Goal: Book appointment/travel/reservation

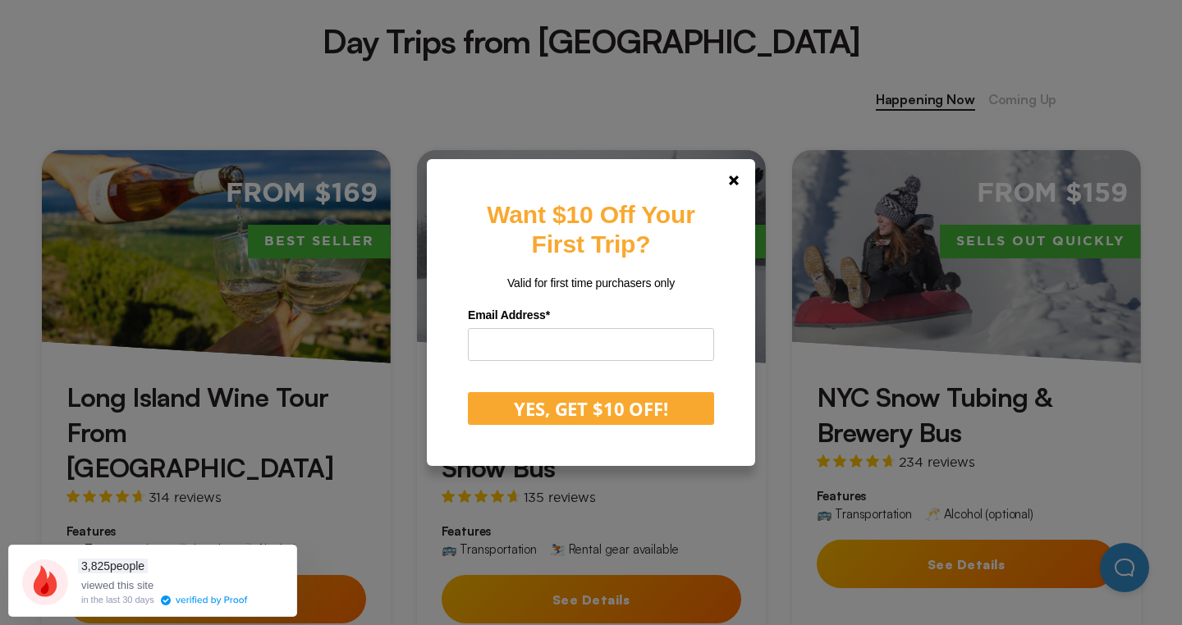
scroll to position [666, 0]
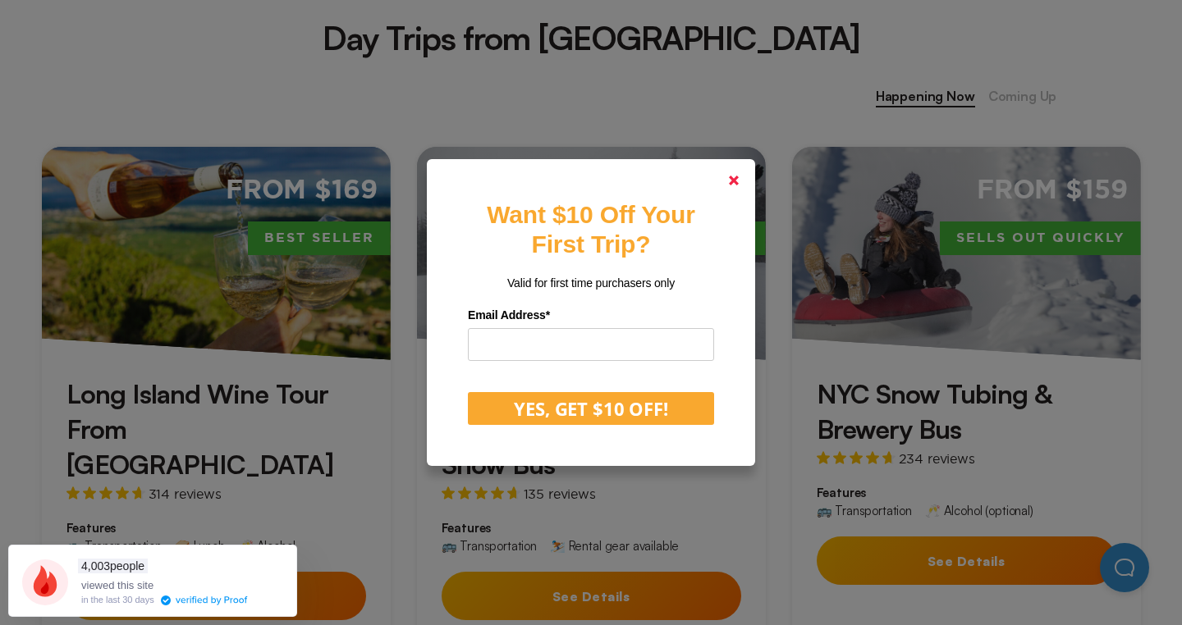
click at [734, 181] on polygon at bounding box center [734, 181] width 10 height 10
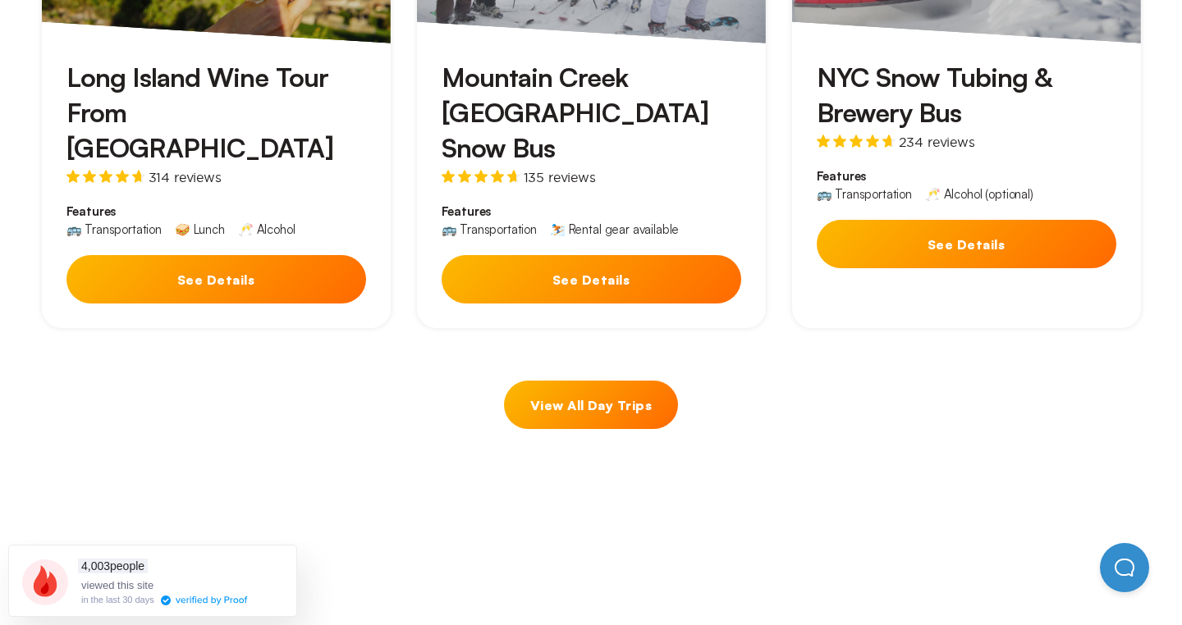
scroll to position [977, 0]
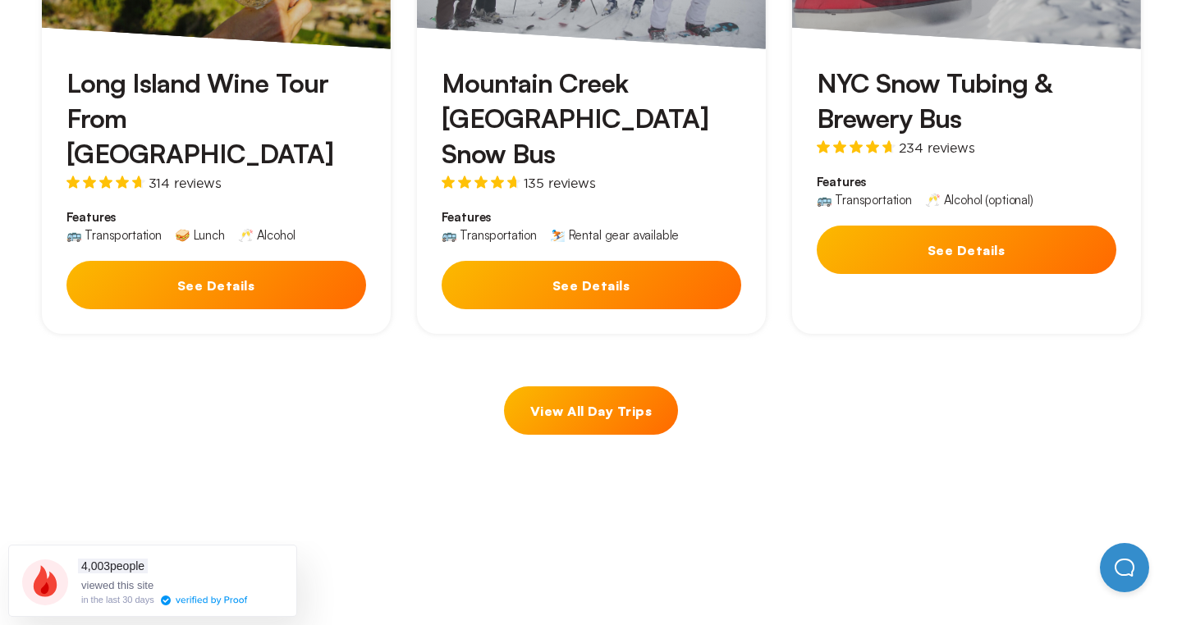
click at [569, 386] on link "View All Day Trips" at bounding box center [591, 410] width 174 height 48
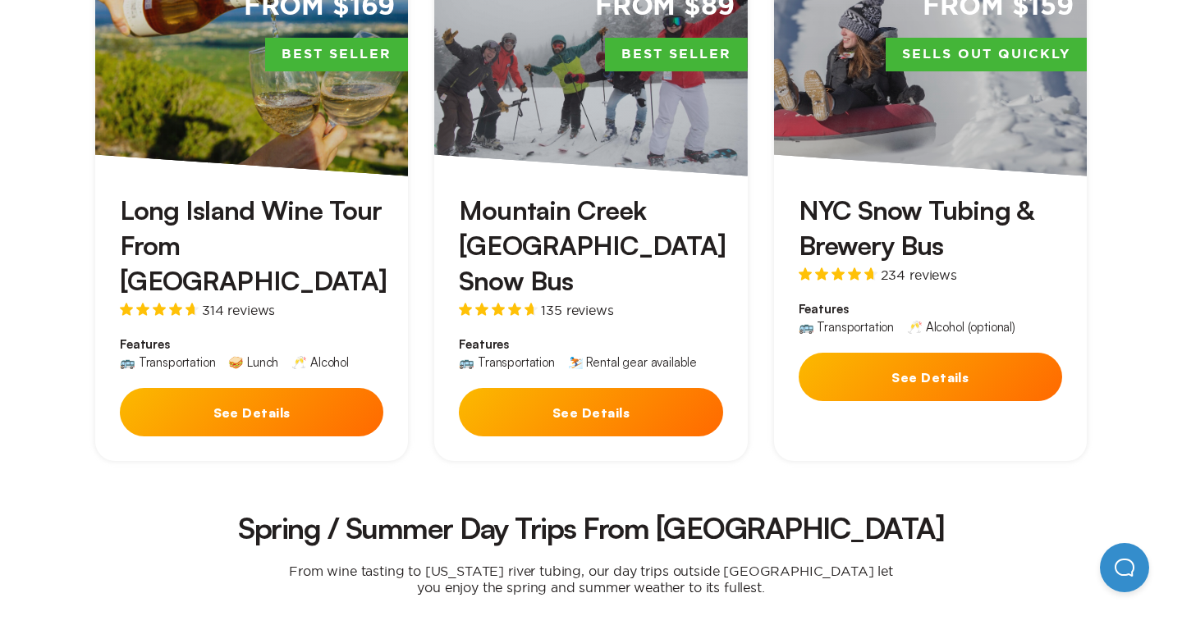
scroll to position [633, 0]
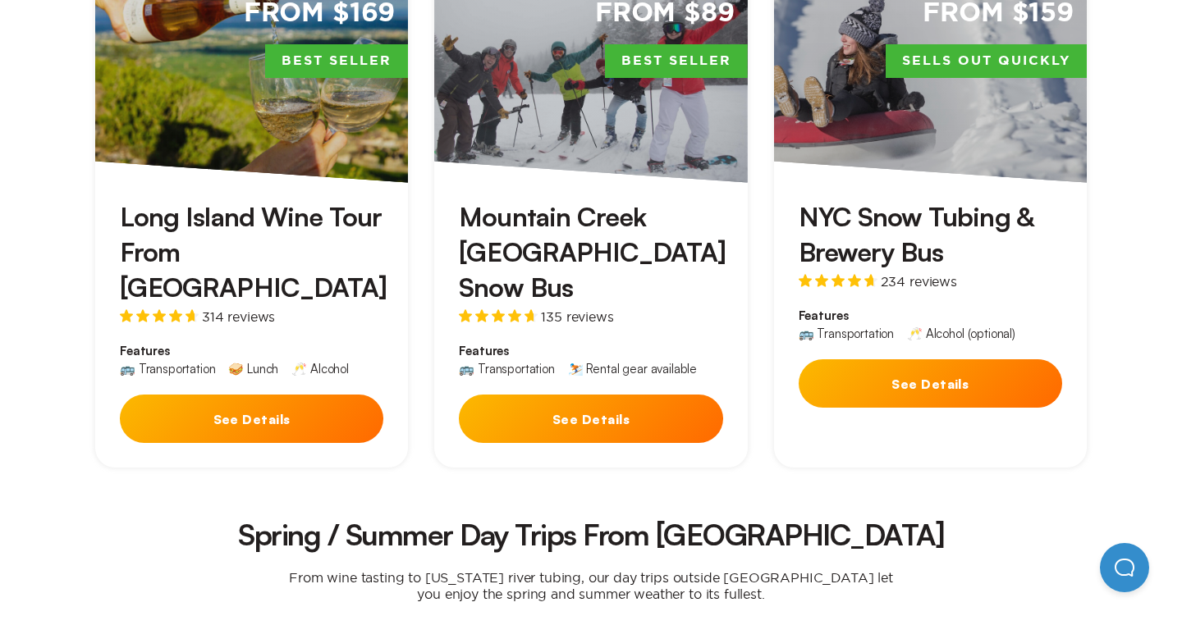
click at [307, 395] on button "See Details" at bounding box center [251, 419] width 263 height 48
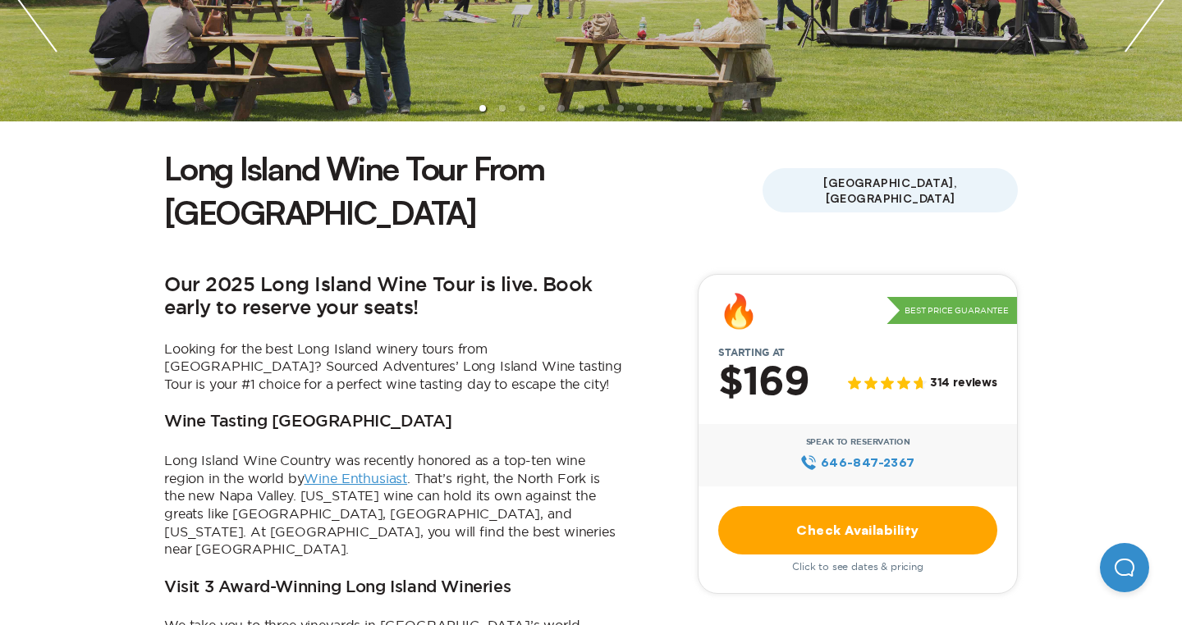
scroll to position [501, 0]
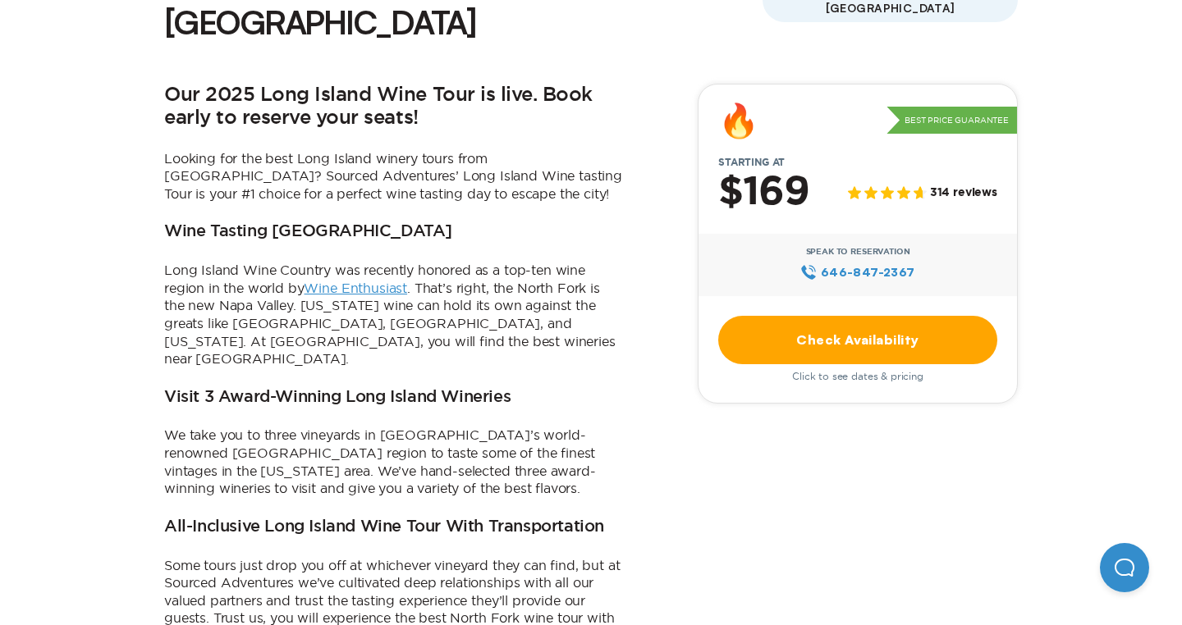
click at [806, 316] on link "Check Availability" at bounding box center [857, 340] width 279 height 48
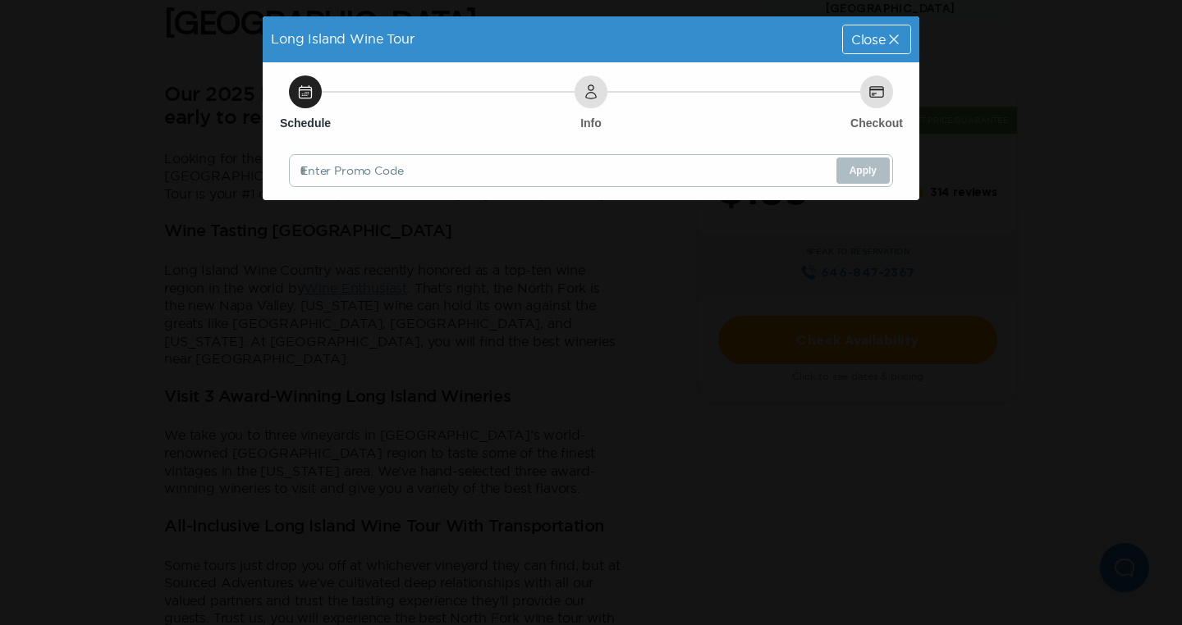
scroll to position [0, 0]
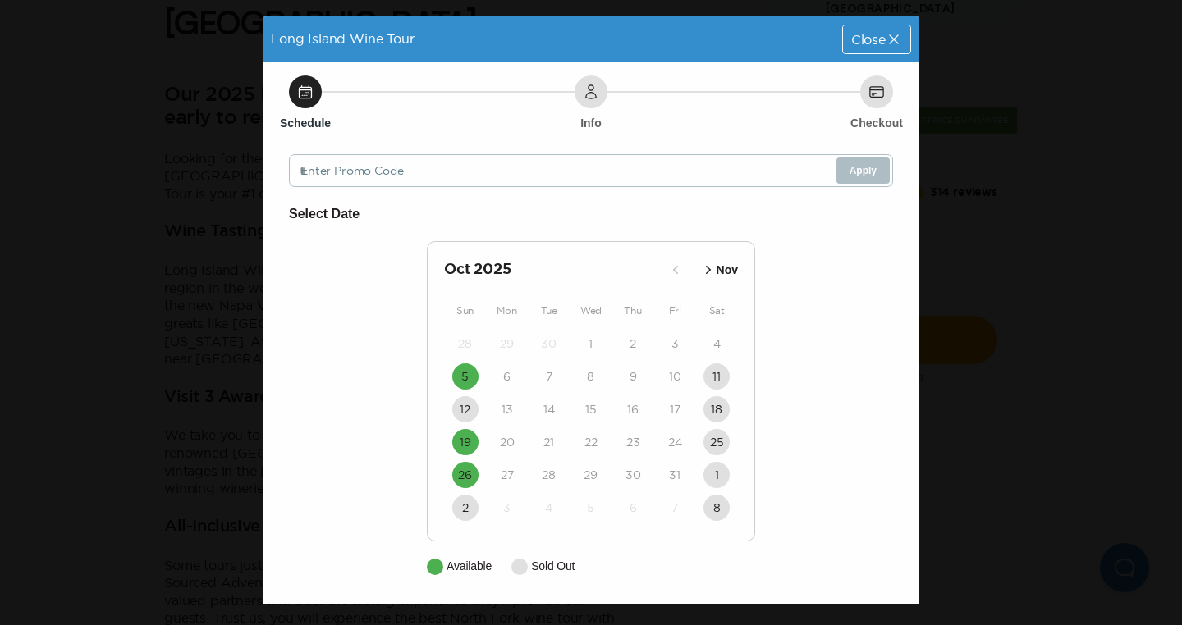
click at [708, 269] on icon "button" at bounding box center [708, 270] width 5 height 8
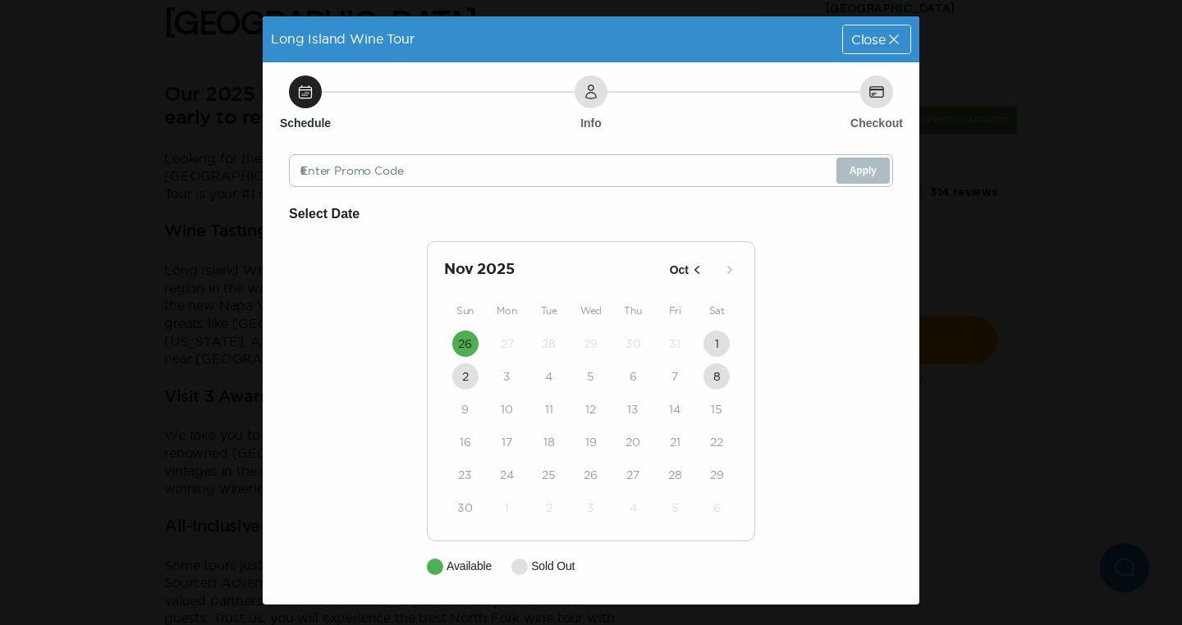
click at [729, 267] on icon "button" at bounding box center [729, 270] width 16 height 16
click at [695, 266] on icon "button" at bounding box center [696, 270] width 16 height 16
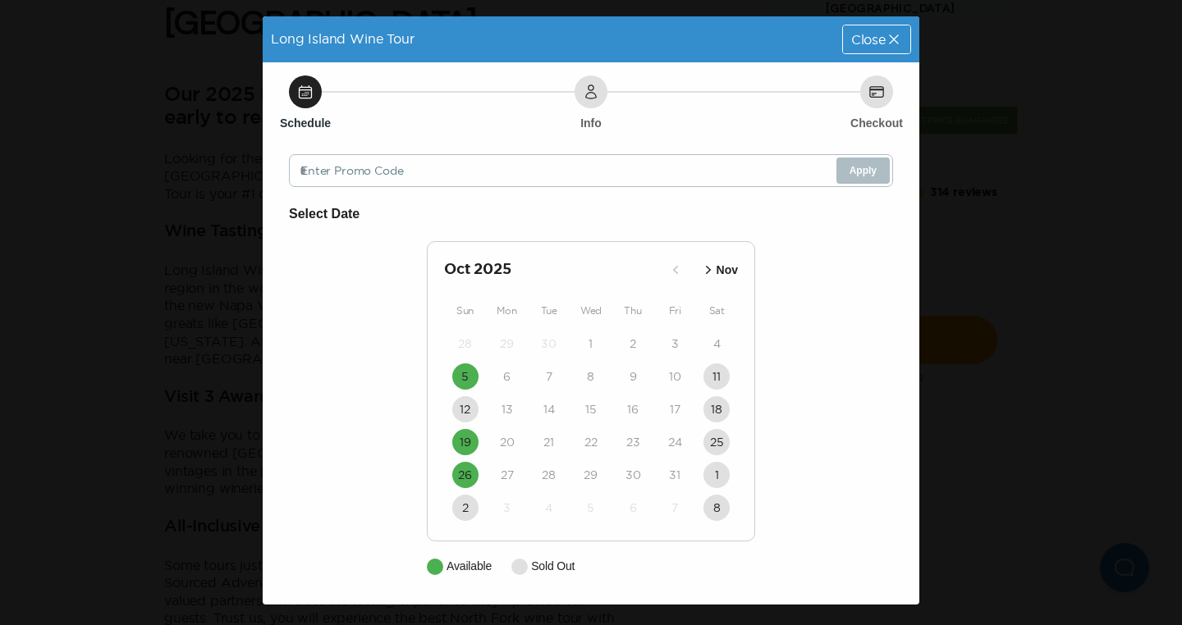
click at [880, 38] on span "Close" at bounding box center [868, 39] width 34 height 13
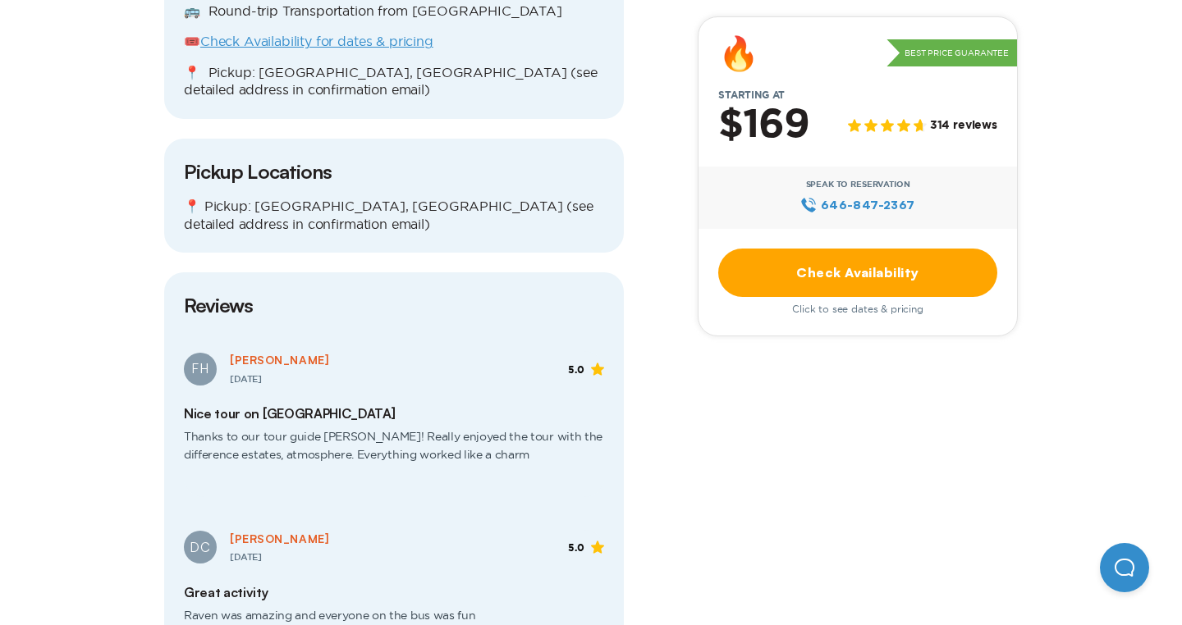
scroll to position [1881, 0]
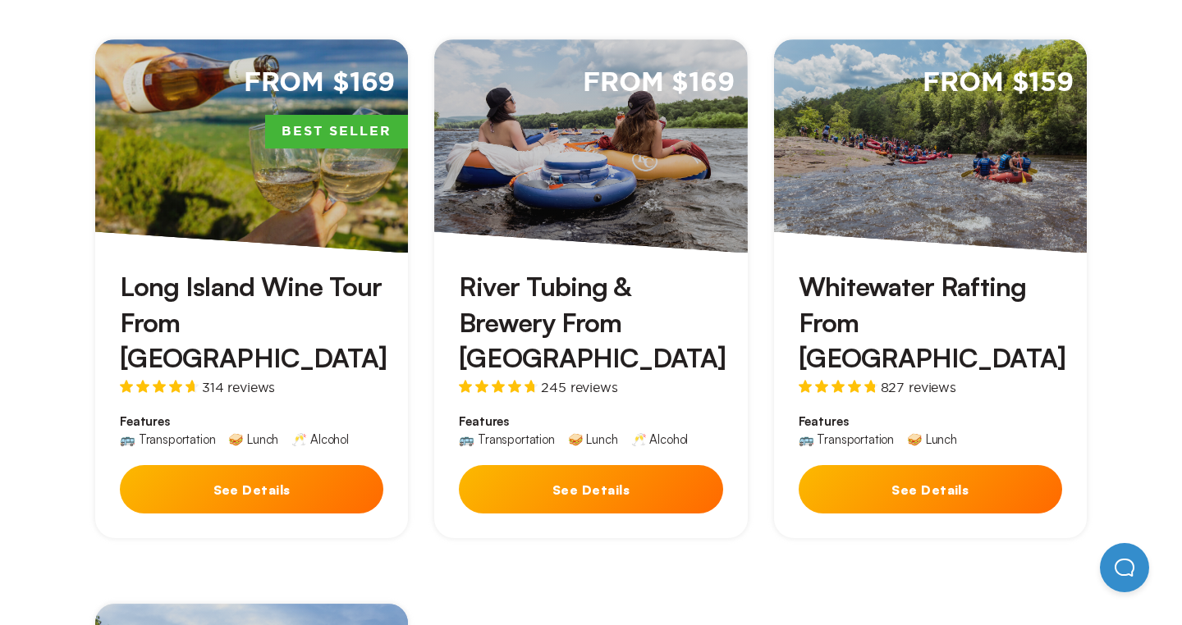
scroll to position [1237, 0]
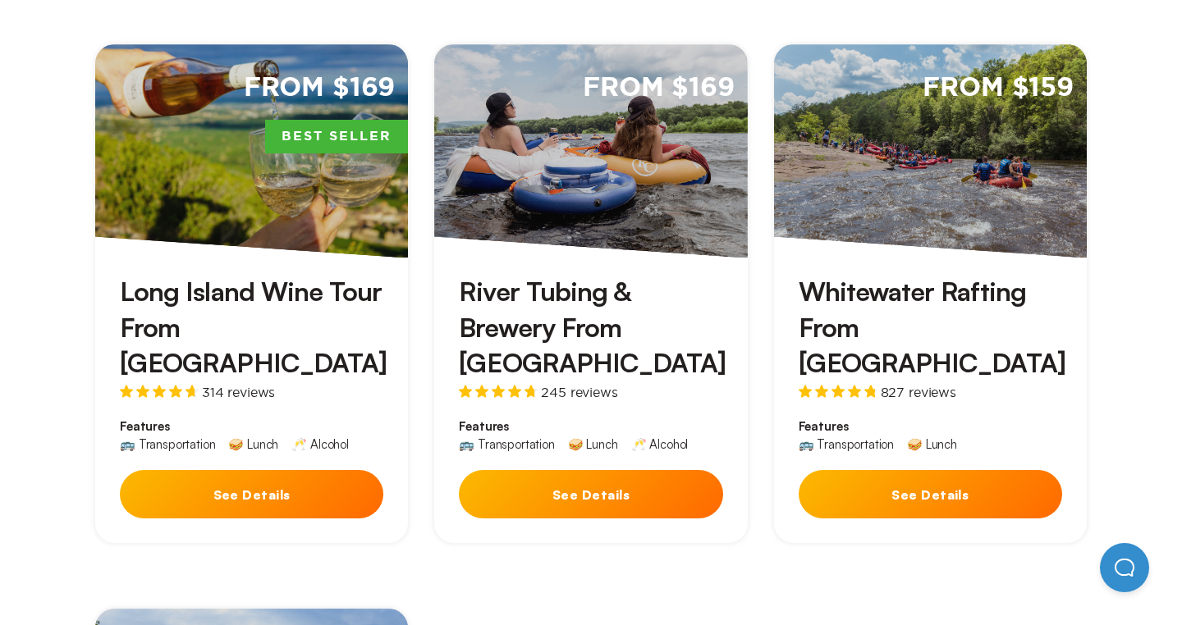
click at [279, 470] on button "See Details" at bounding box center [251, 494] width 263 height 48
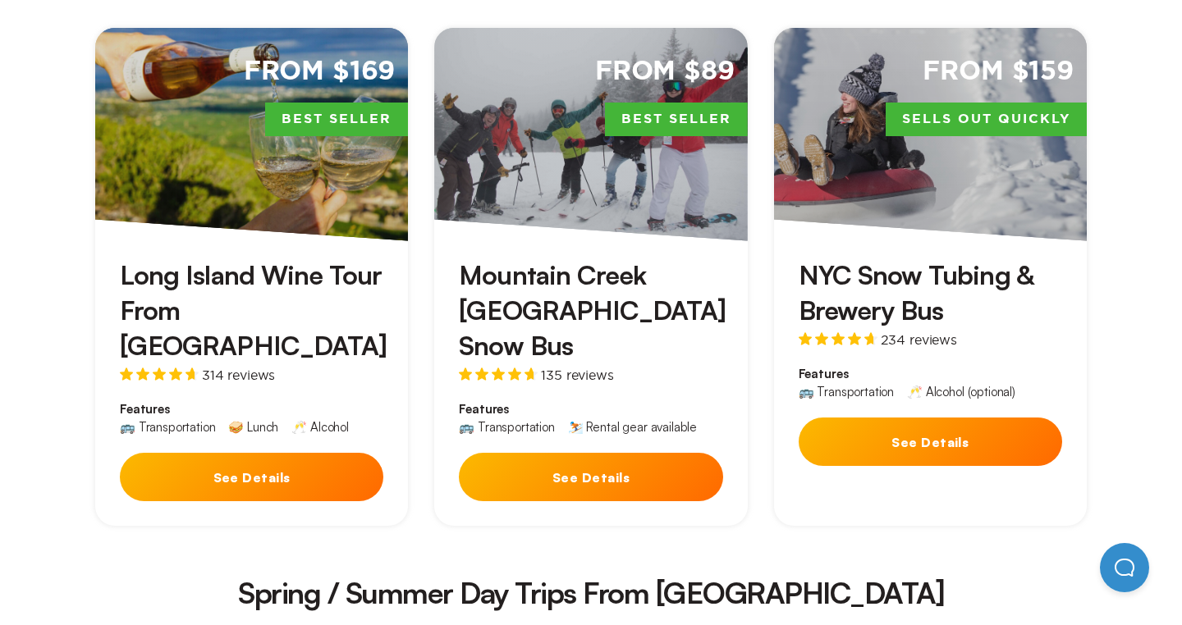
scroll to position [562, 0]
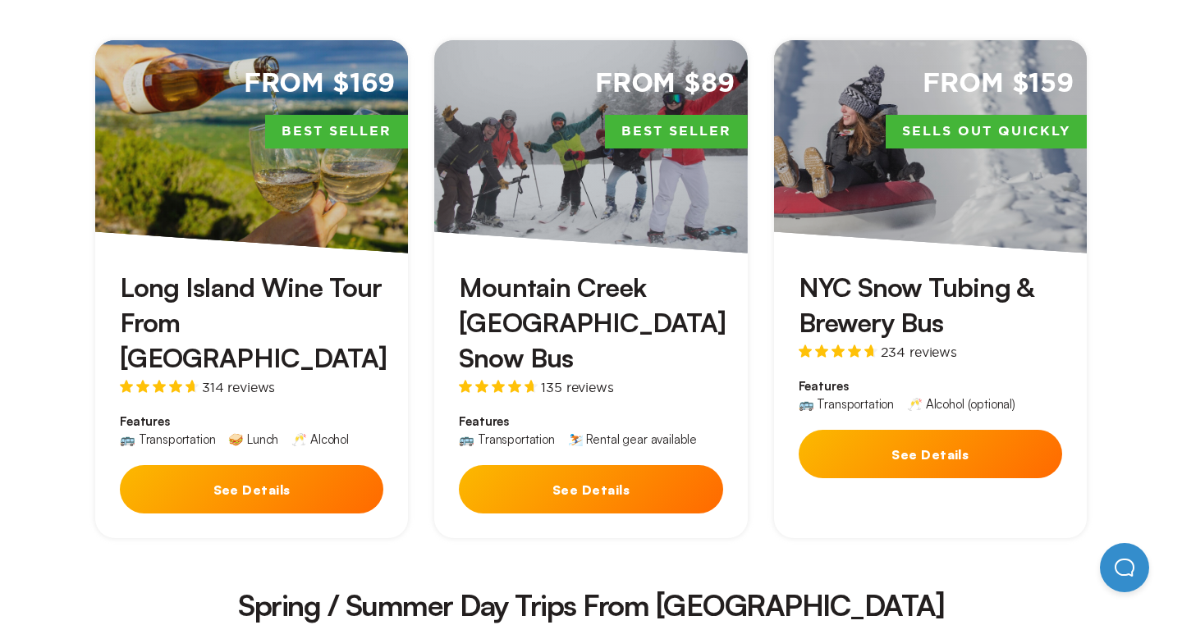
click at [320, 465] on button "See Details" at bounding box center [251, 489] width 263 height 48
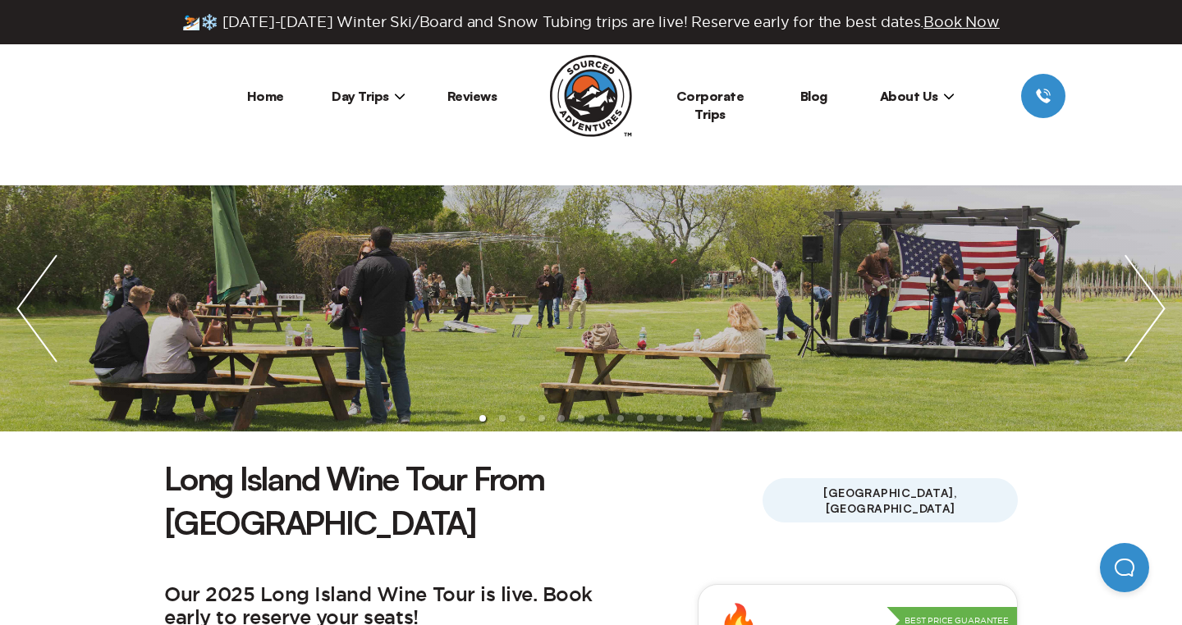
click at [386, 97] on span "Day Trips" at bounding box center [368, 96] width 74 height 16
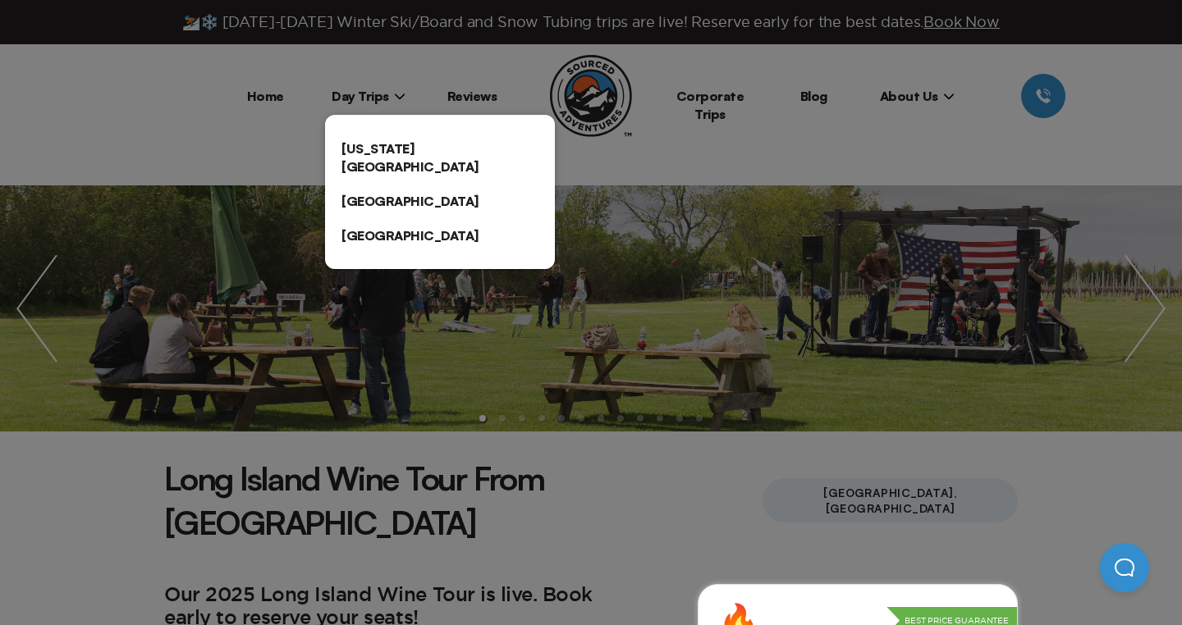
click at [386, 152] on link "[US_STATE][GEOGRAPHIC_DATA]" at bounding box center [440, 157] width 230 height 53
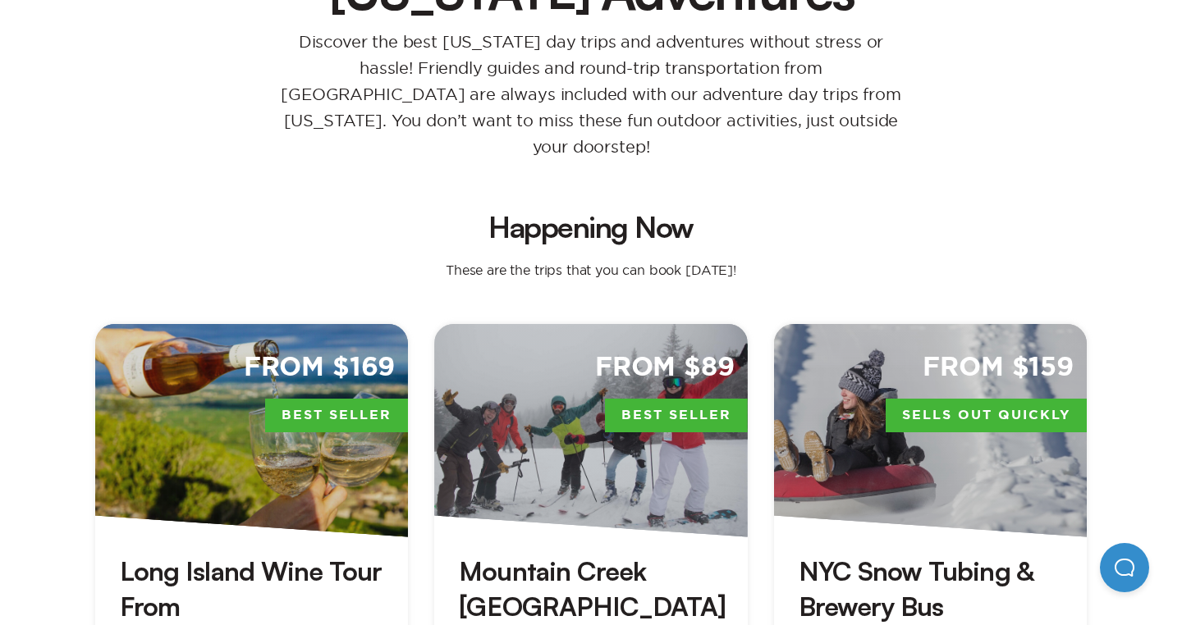
scroll to position [272, 0]
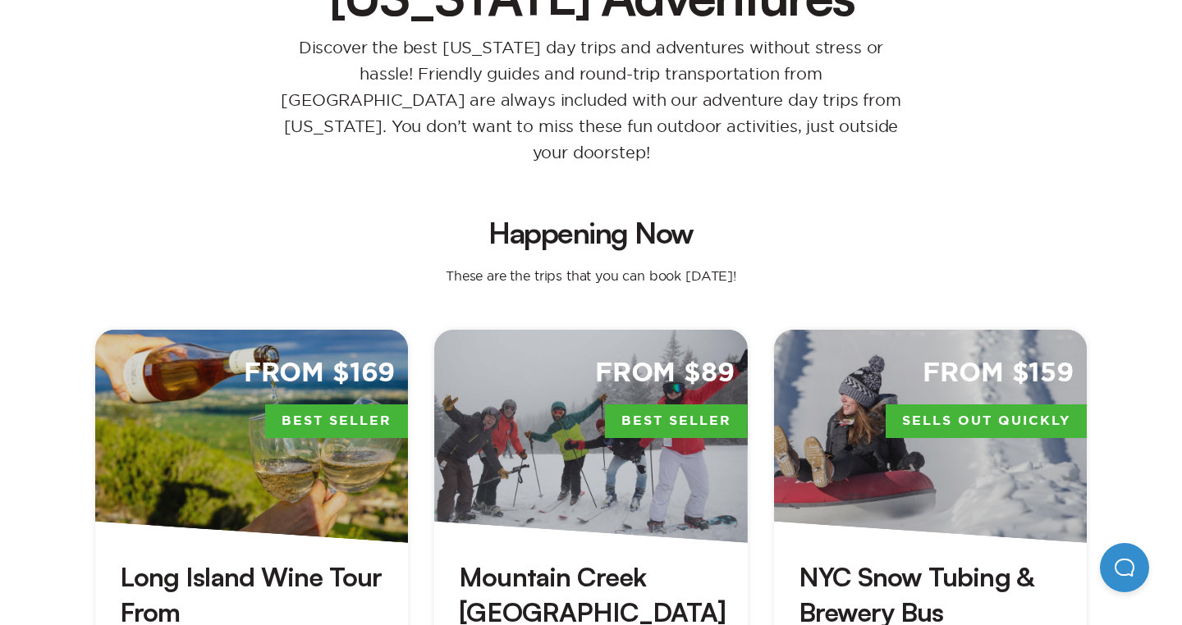
click at [261, 443] on div "From $169 Best Seller" at bounding box center [251, 436] width 313 height 213
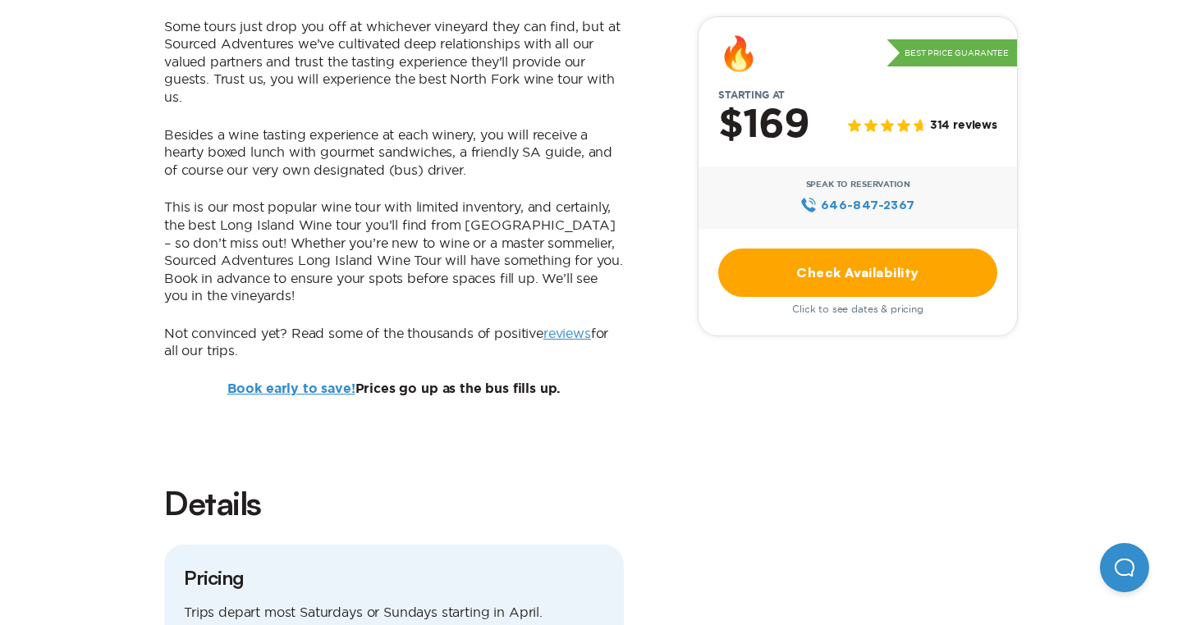
scroll to position [1118, 0]
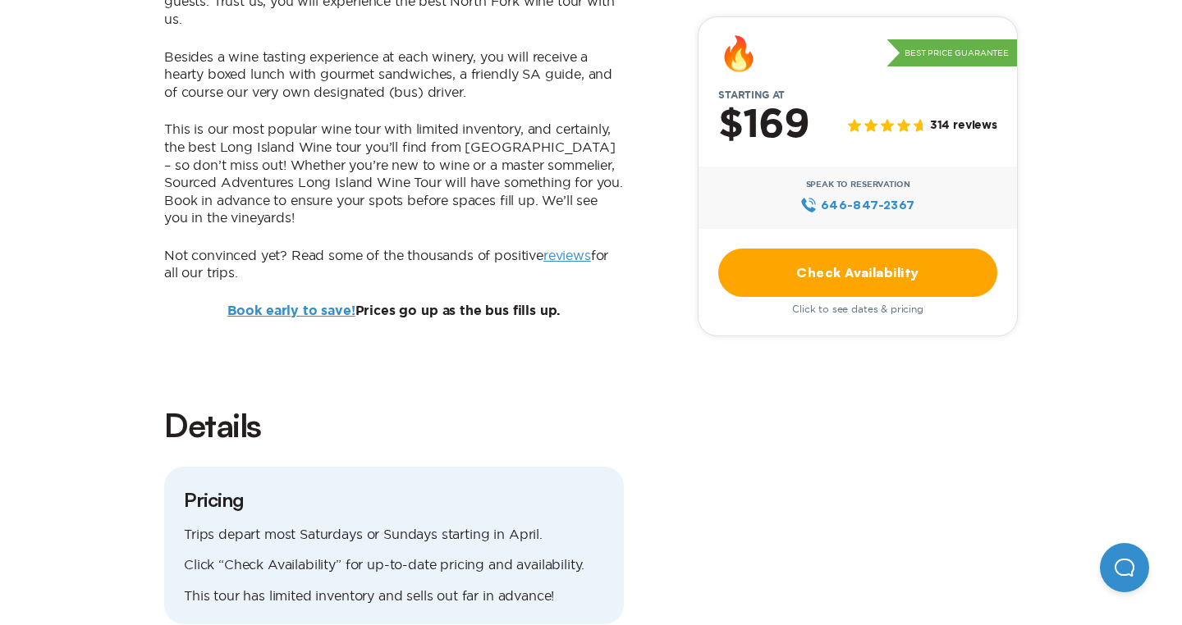
click at [883, 284] on link "Check Availability" at bounding box center [857, 273] width 279 height 48
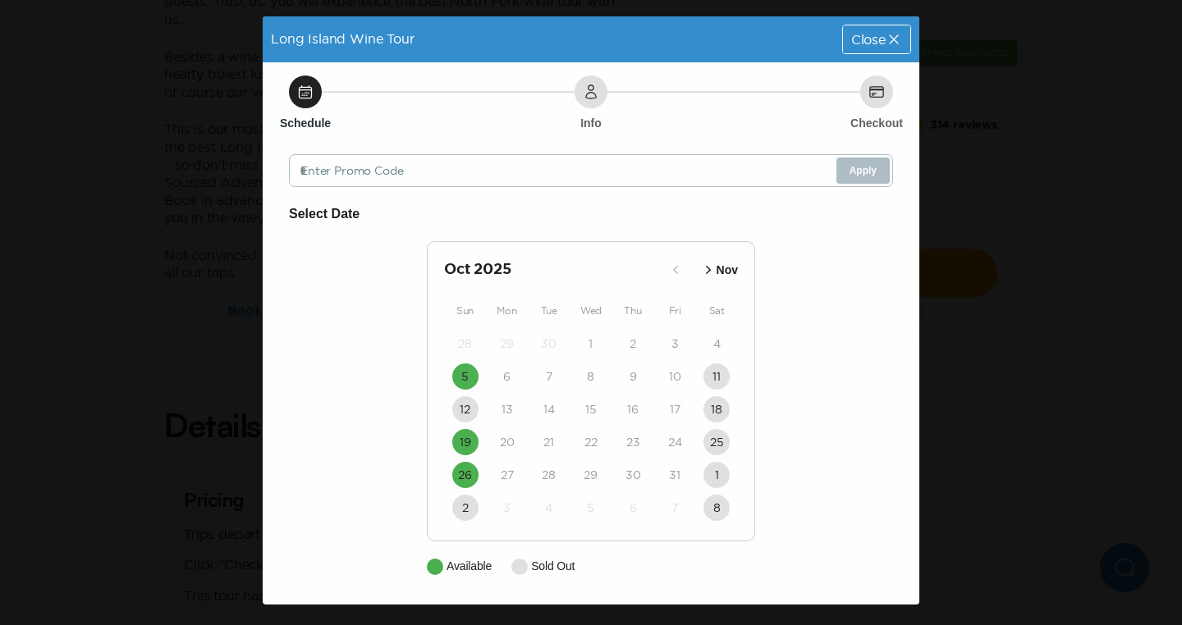
click at [705, 272] on icon "button" at bounding box center [708, 270] width 16 height 16
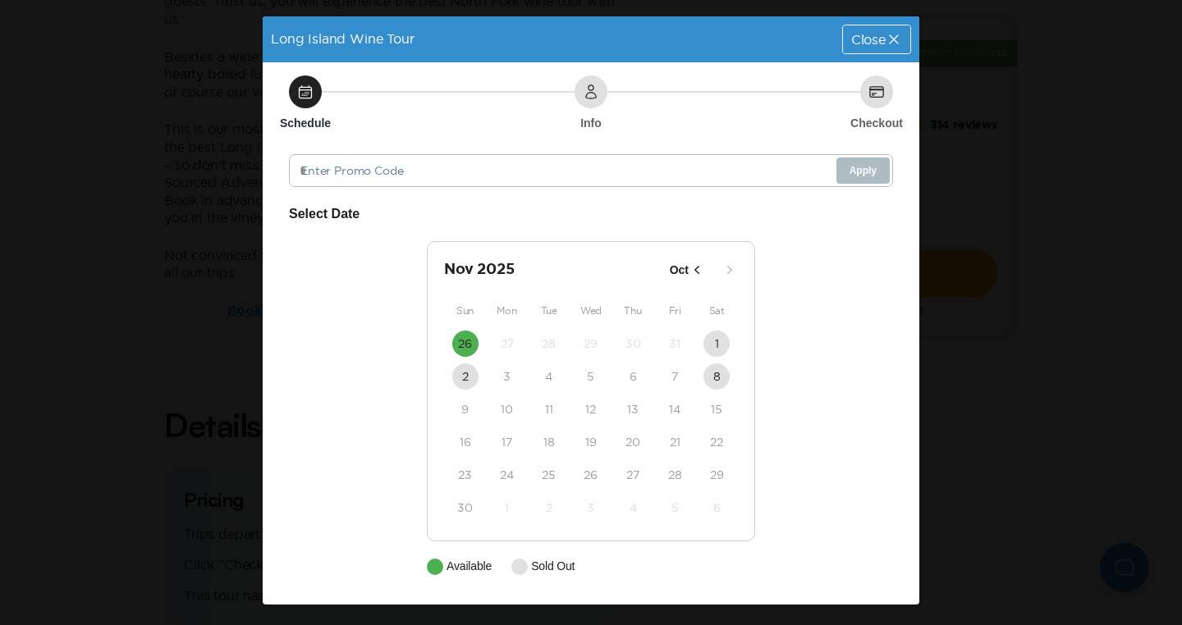
click at [705, 271] on button "Oct" at bounding box center [687, 270] width 45 height 27
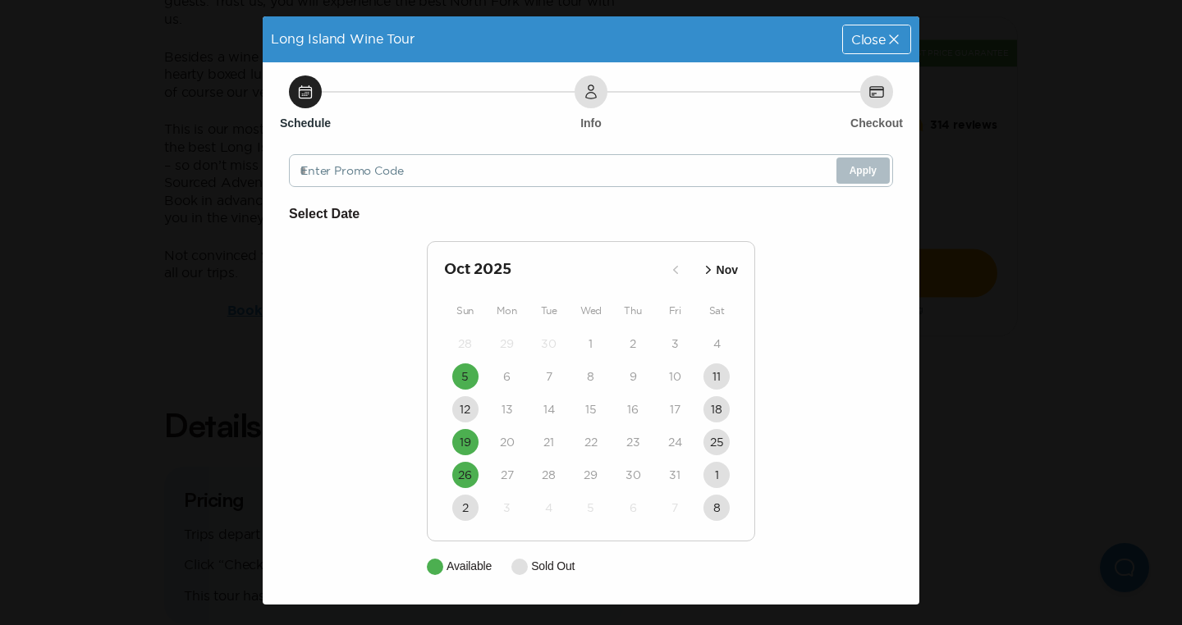
click at [705, 270] on icon "button" at bounding box center [708, 270] width 16 height 16
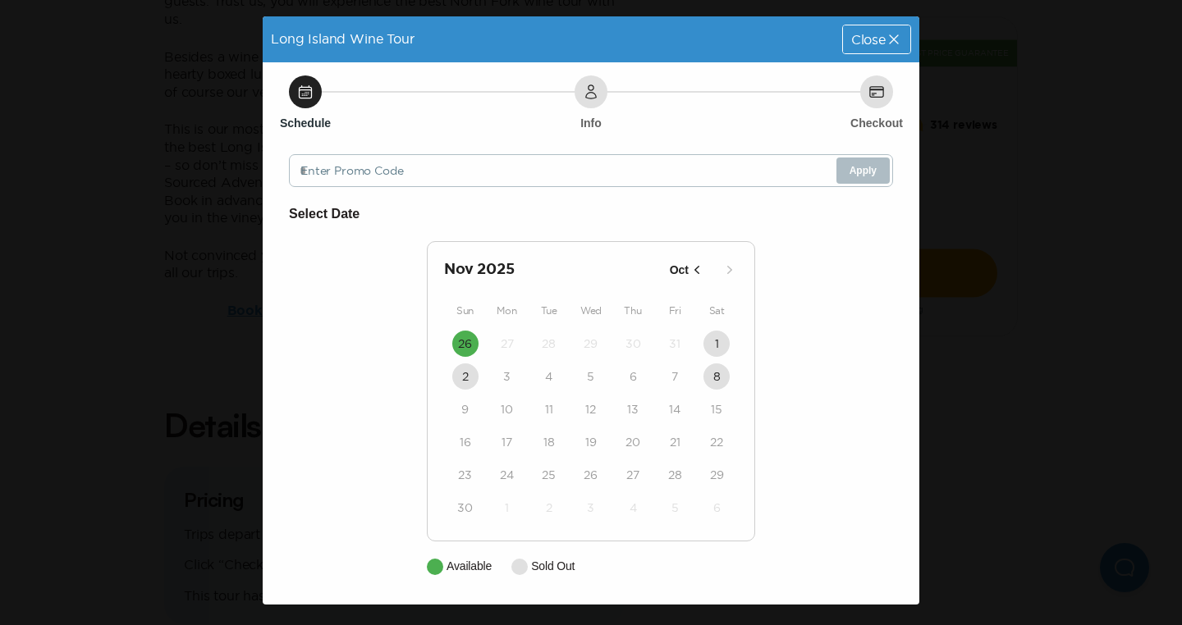
click at [705, 270] on button "Oct" at bounding box center [687, 270] width 45 height 27
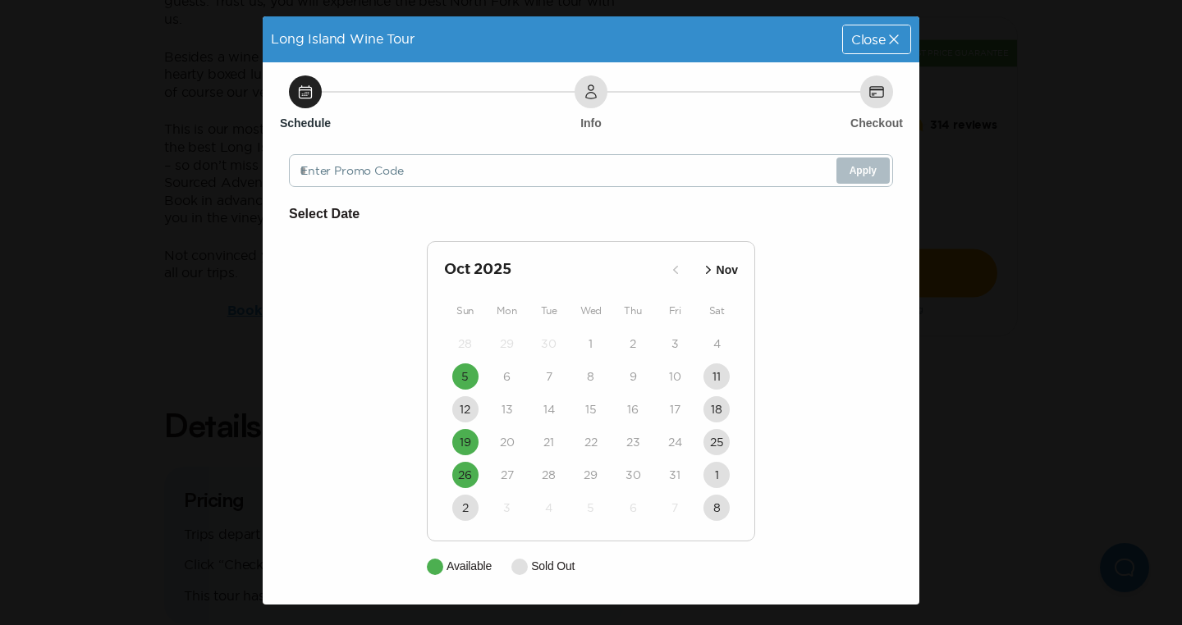
click at [705, 270] on icon "button" at bounding box center [708, 270] width 16 height 16
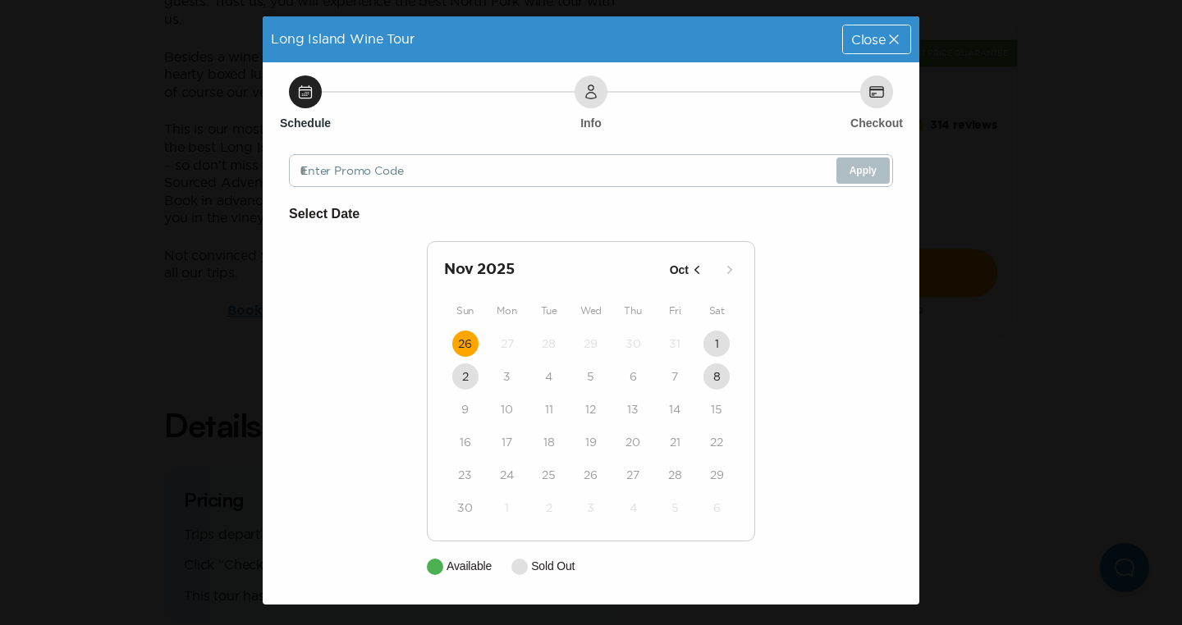
click at [458, 349] on time "26" at bounding box center [465, 344] width 14 height 16
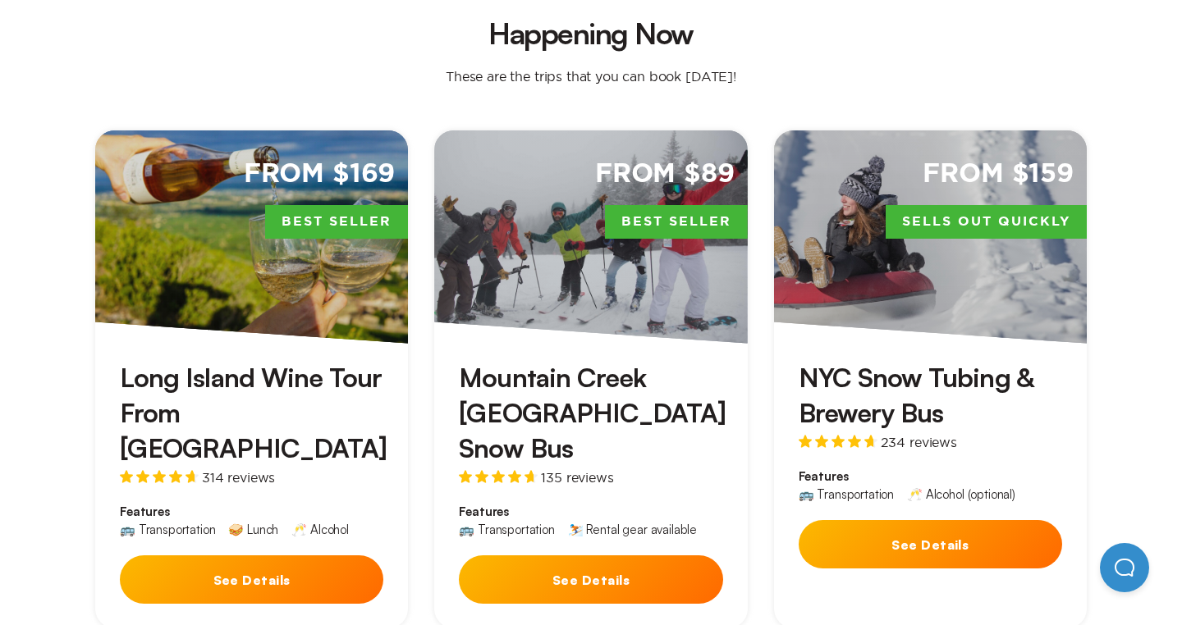
scroll to position [484, 0]
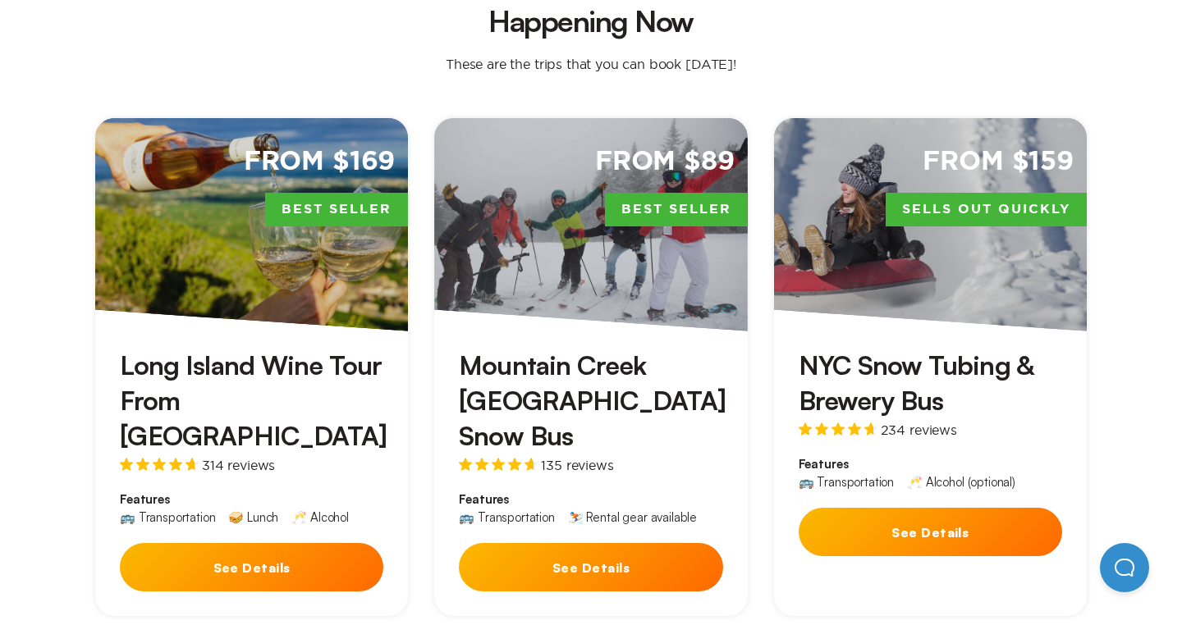
click at [594, 543] on button "See Details" at bounding box center [590, 567] width 263 height 48
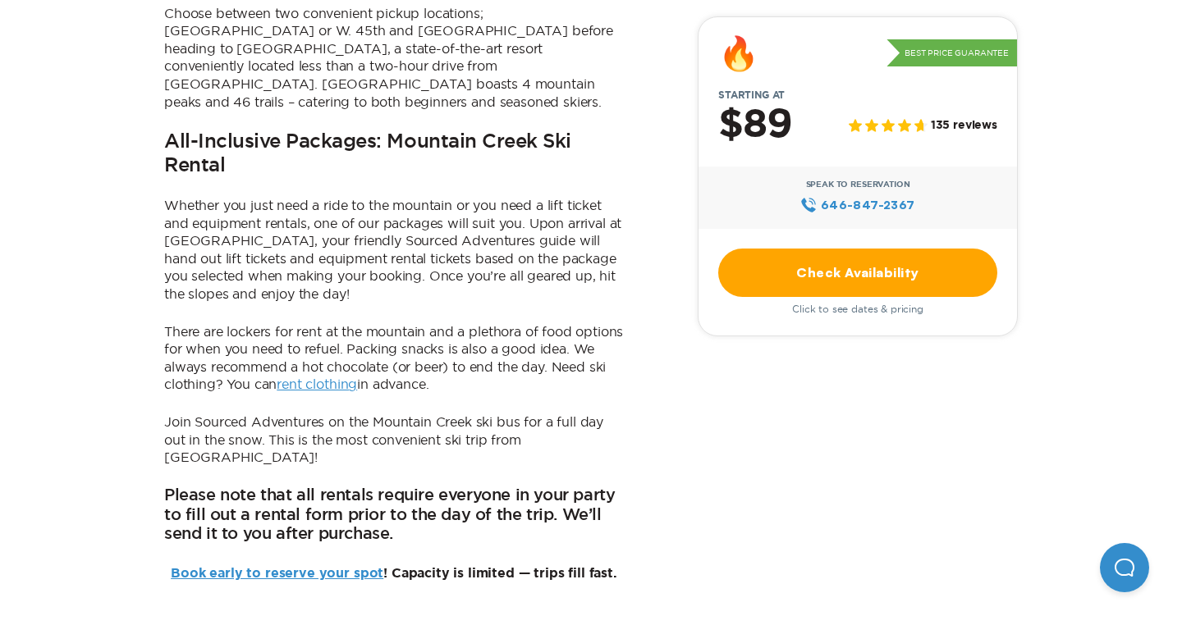
scroll to position [1143, 0]
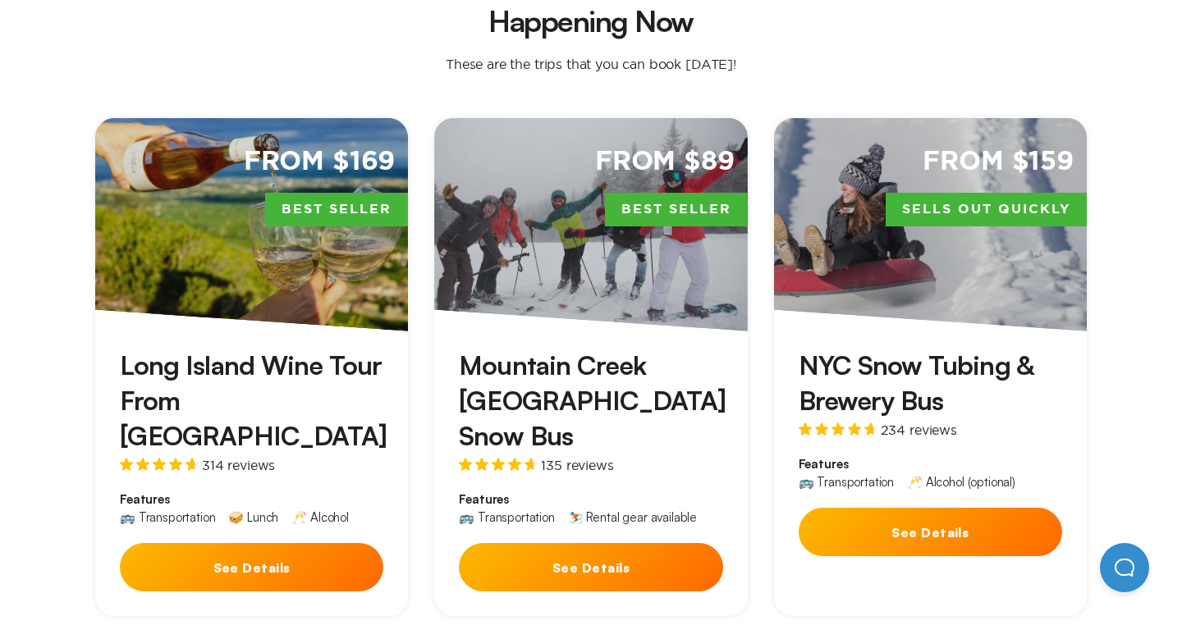
click at [893, 508] on button "See Details" at bounding box center [929, 532] width 263 height 48
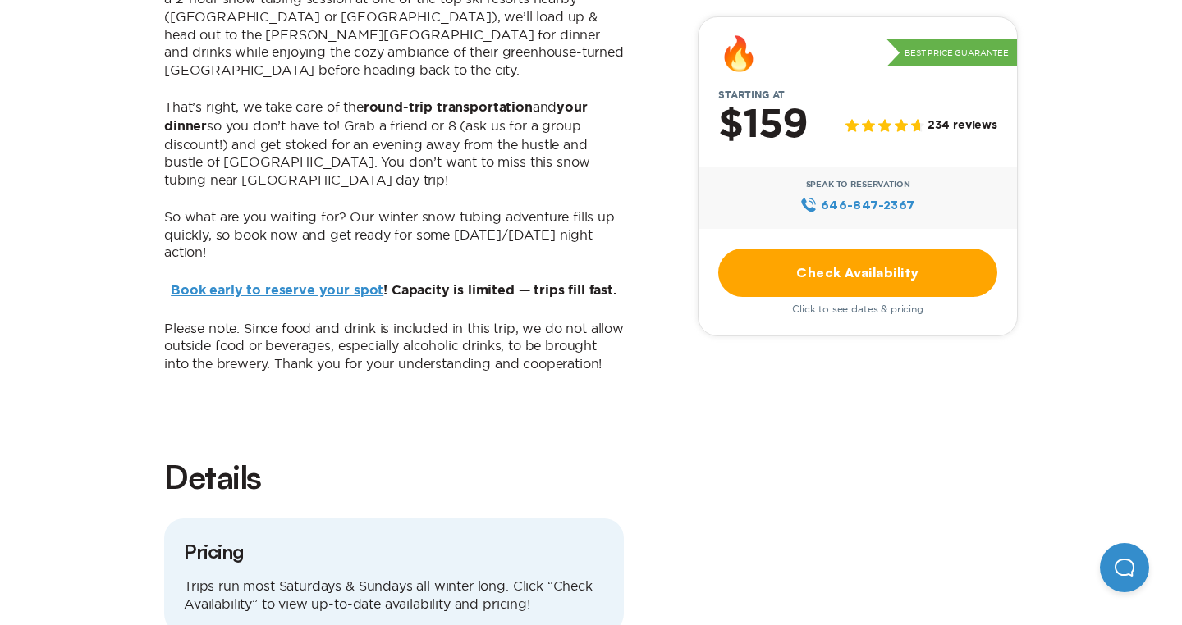
scroll to position [1176, 0]
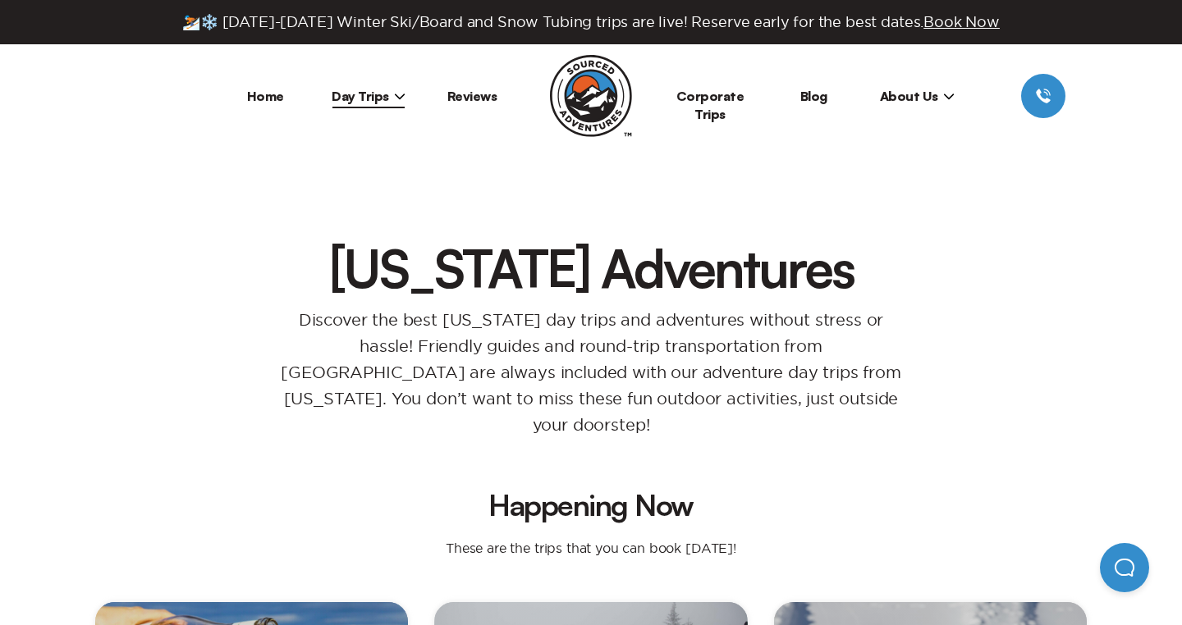
click at [271, 99] on link "Home" at bounding box center [265, 96] width 37 height 16
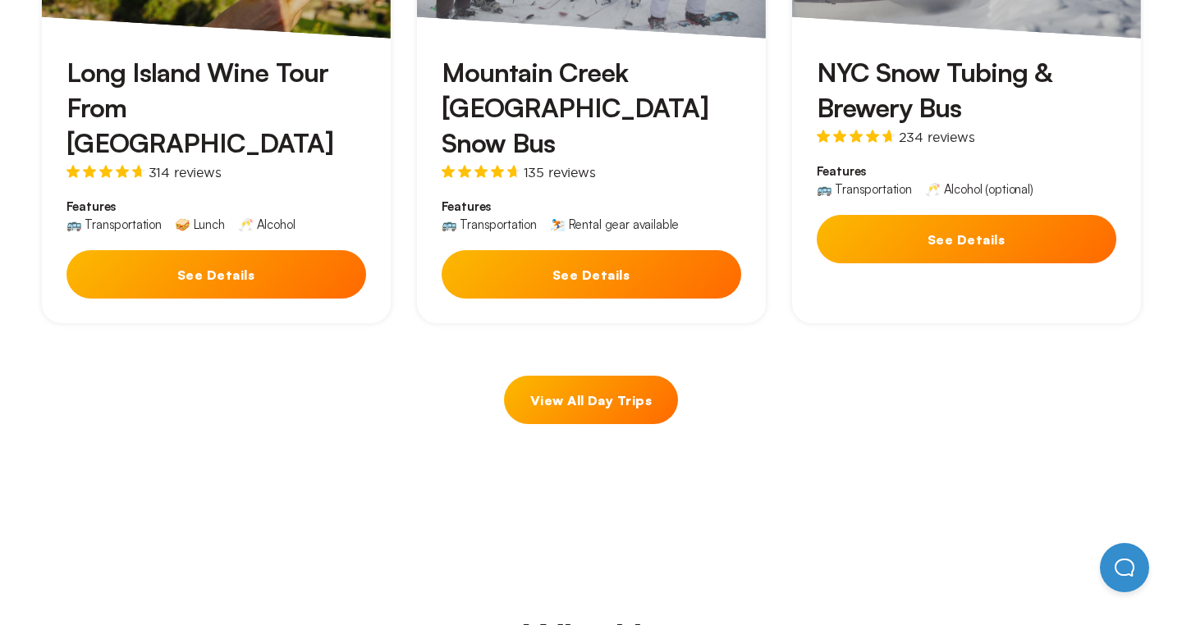
scroll to position [976, 0]
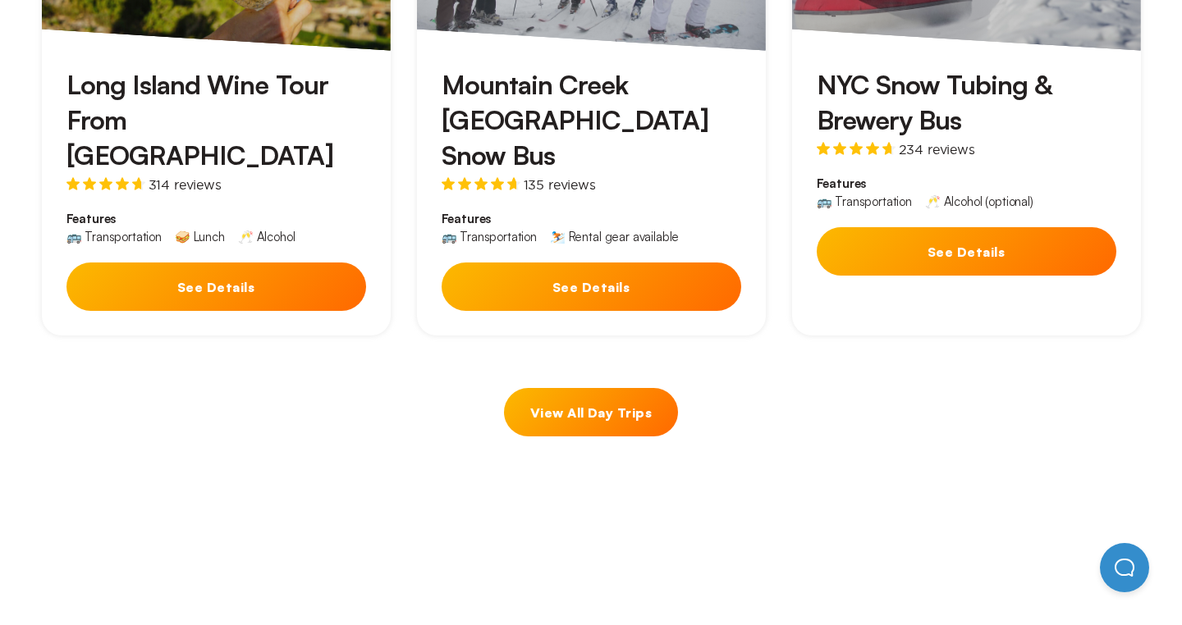
click at [560, 388] on link "View All Day Trips" at bounding box center [591, 412] width 174 height 48
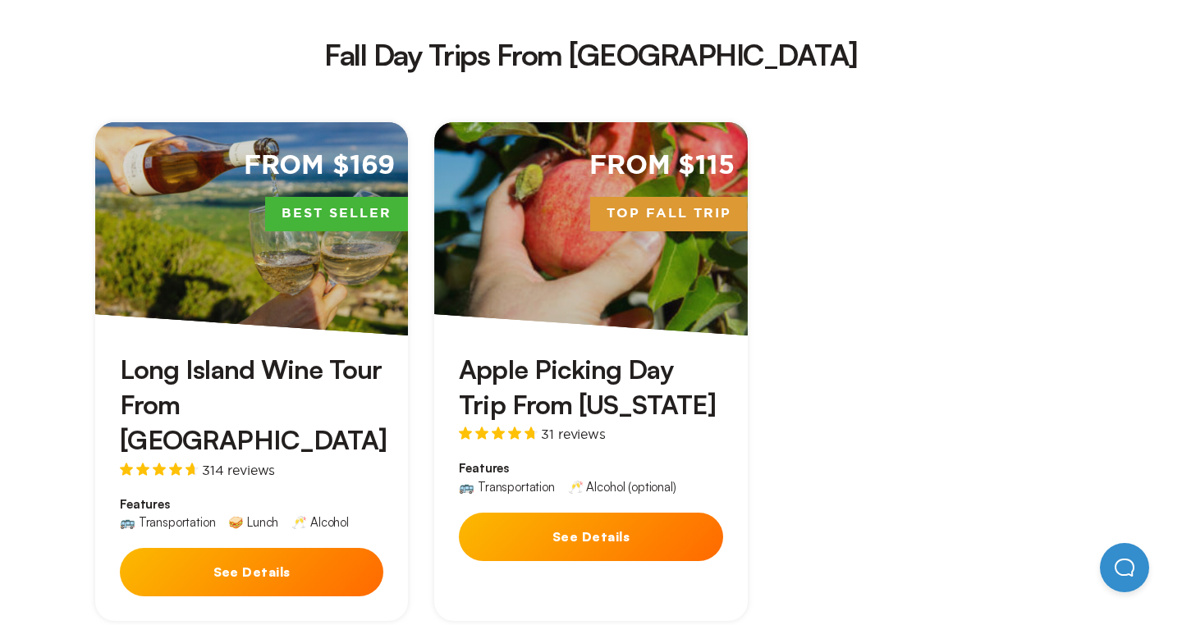
scroll to position [2359, 0]
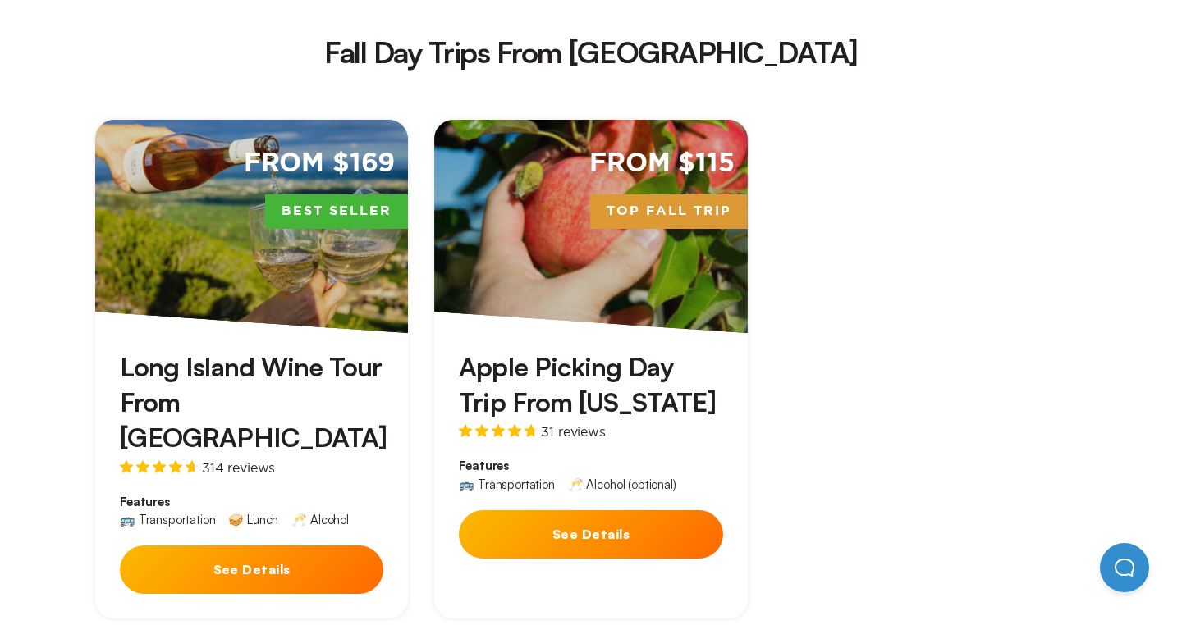
click at [336, 546] on button "See Details" at bounding box center [251, 570] width 263 height 48
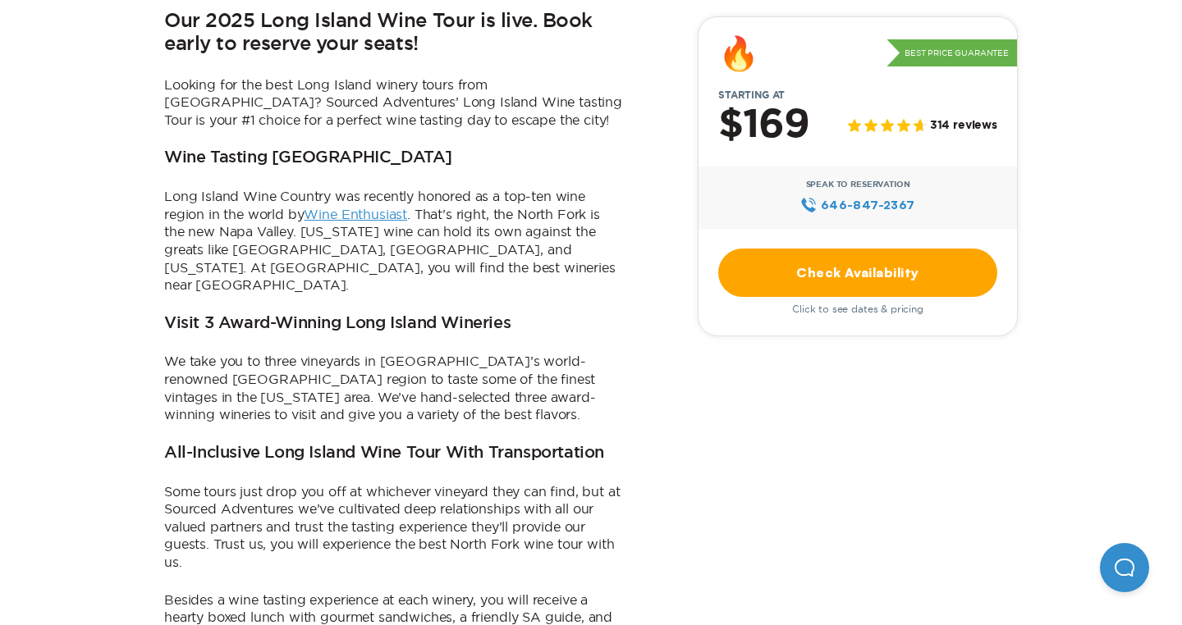
scroll to position [564, 0]
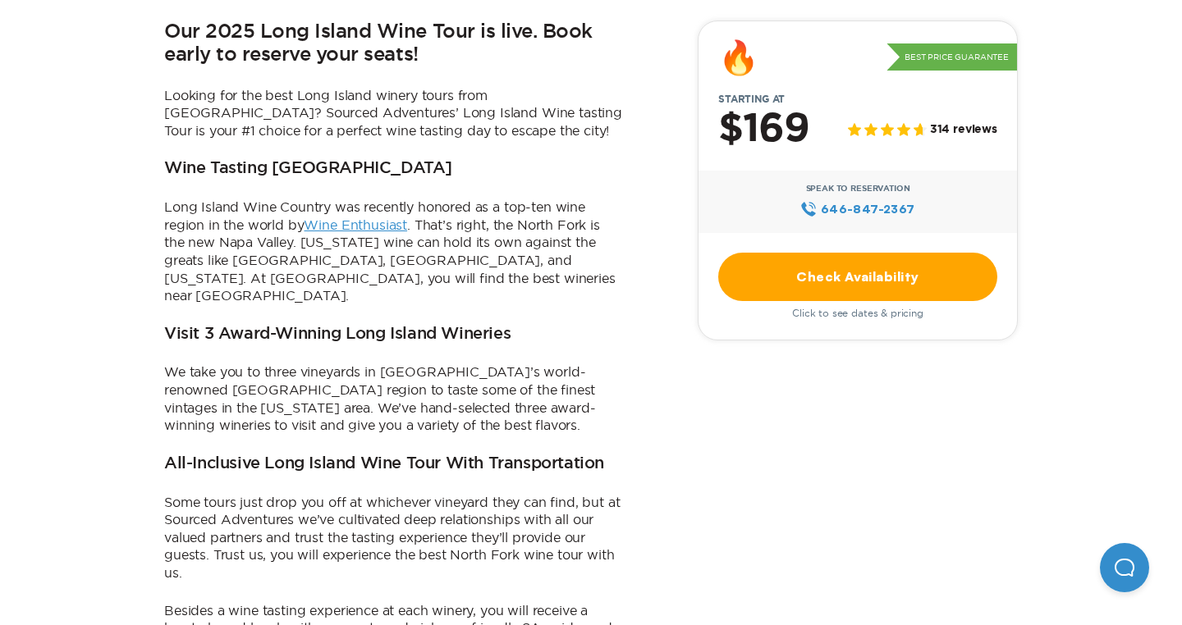
click at [828, 292] on link "Check Availability" at bounding box center [857, 277] width 279 height 48
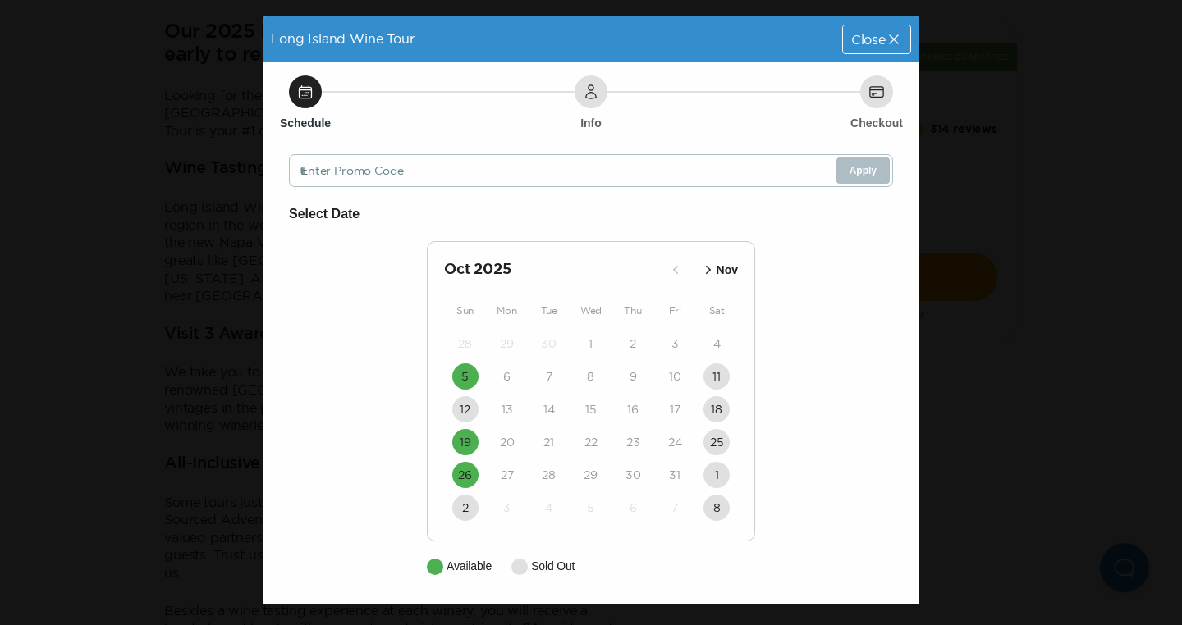
click at [719, 275] on p "Nov" at bounding box center [726, 270] width 21 height 17
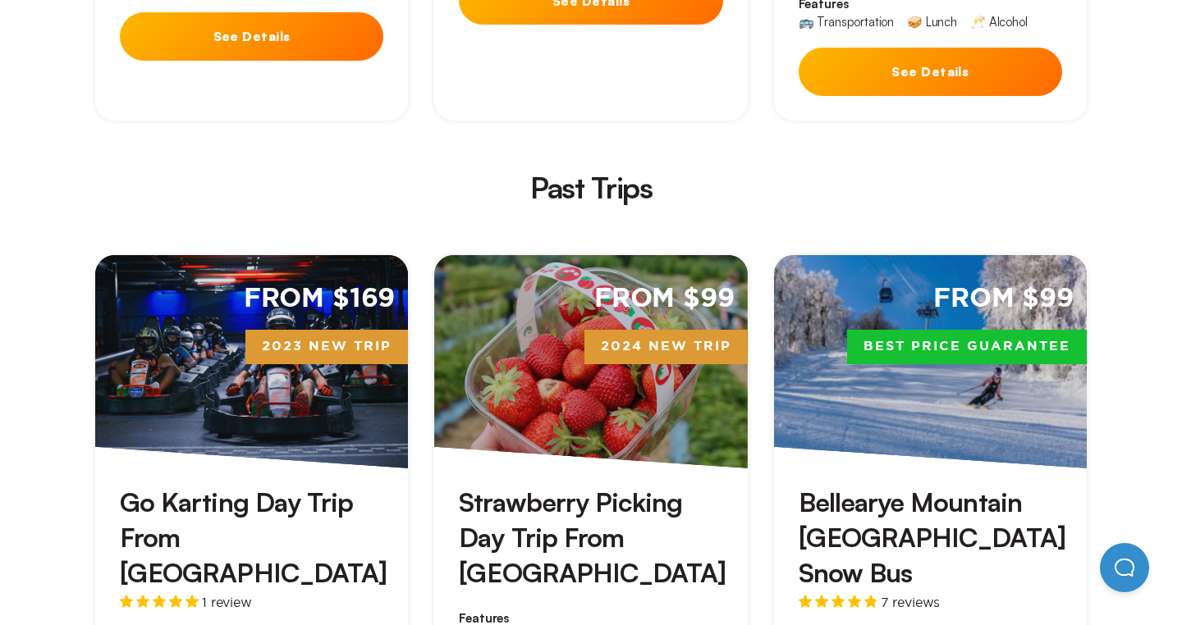
scroll to position [3550, 0]
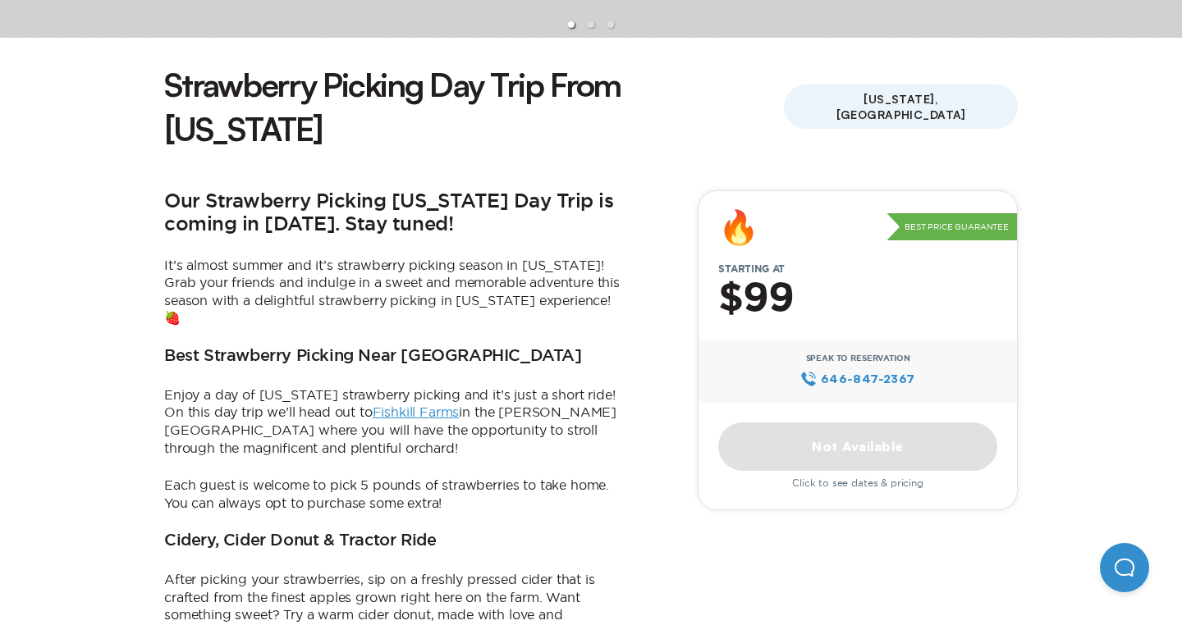
scroll to position [459, 0]
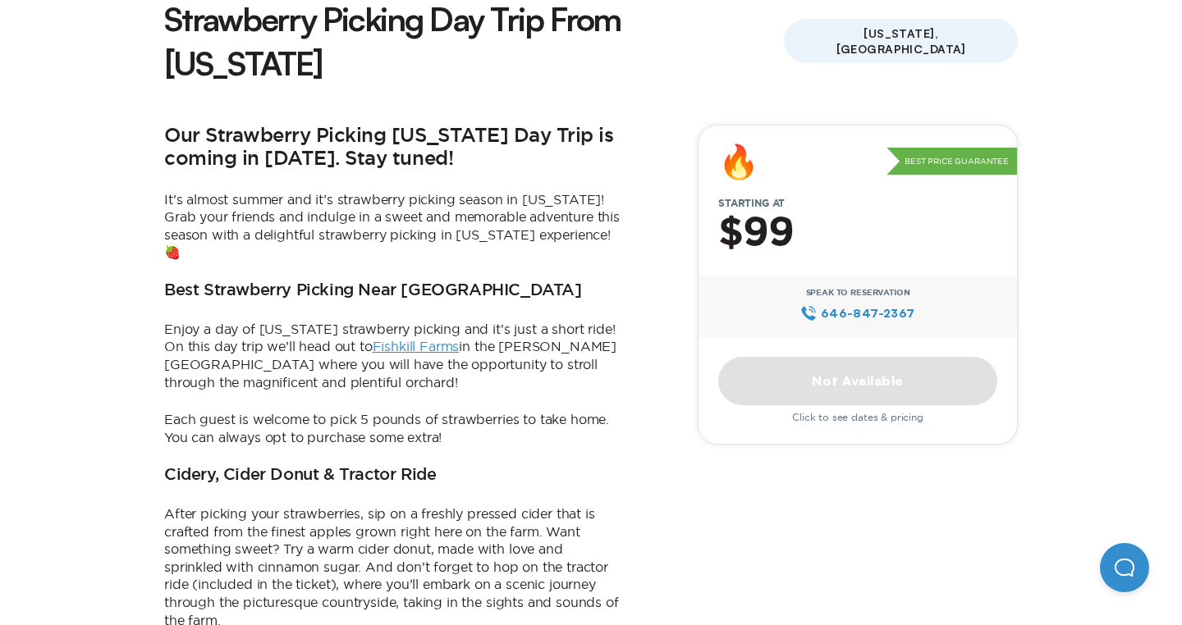
click at [793, 310] on div "🔥 Best Price Guarantee Starting at $99 Speak to Reservation 646‍-847‍-2367 Not …" at bounding box center [857, 285] width 320 height 320
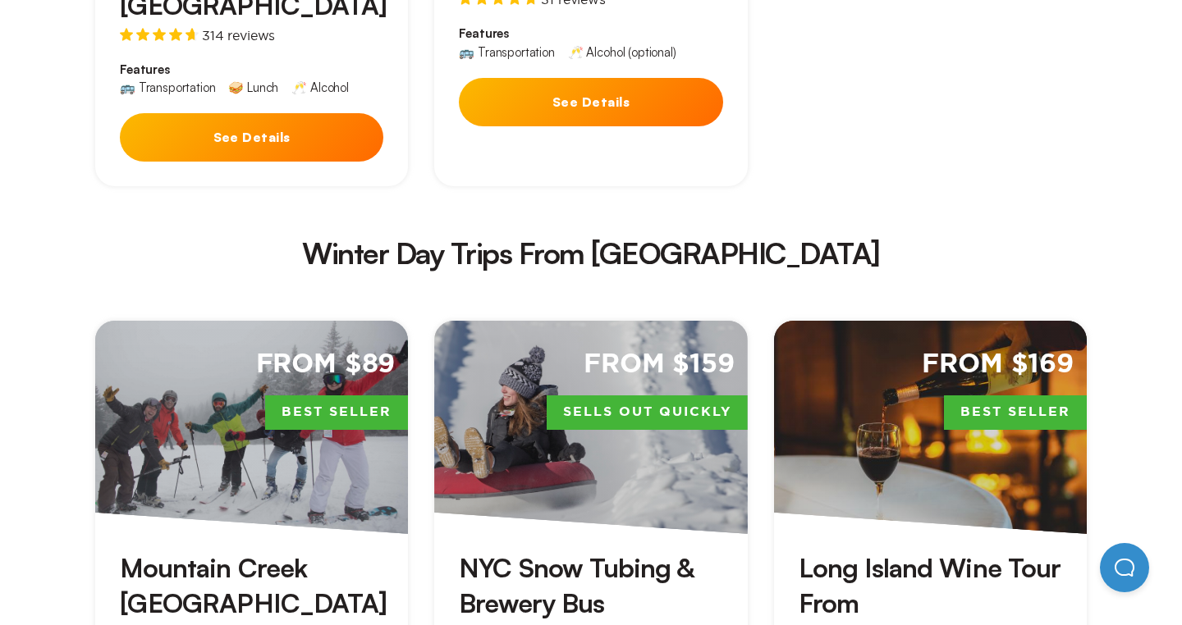
scroll to position [2790, 0]
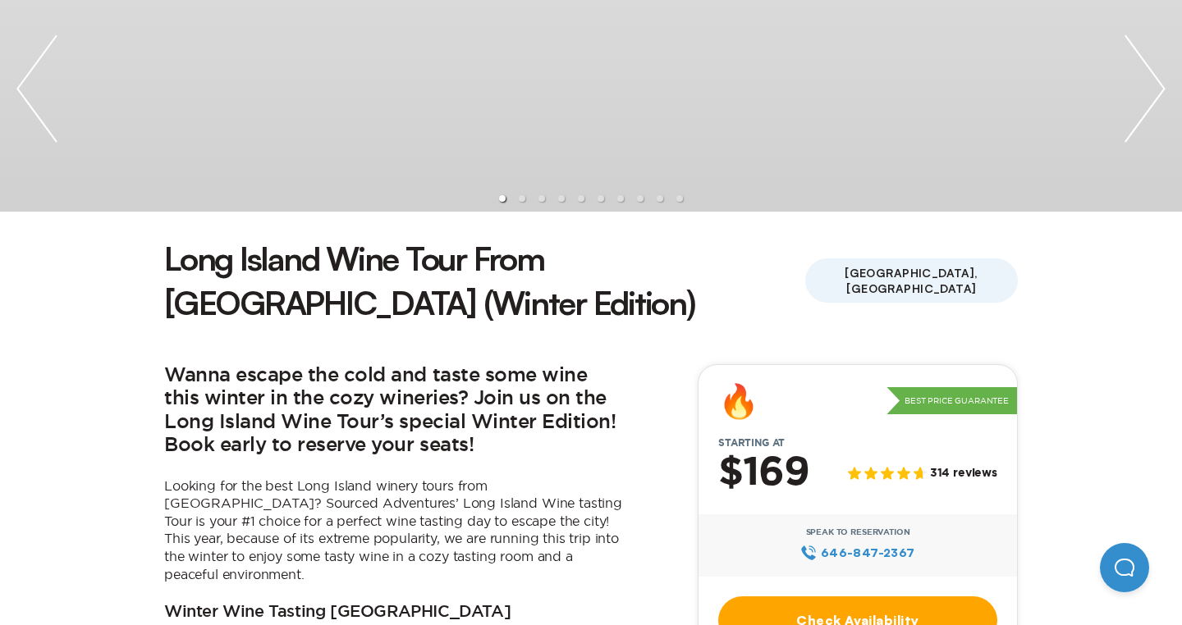
scroll to position [354, 0]
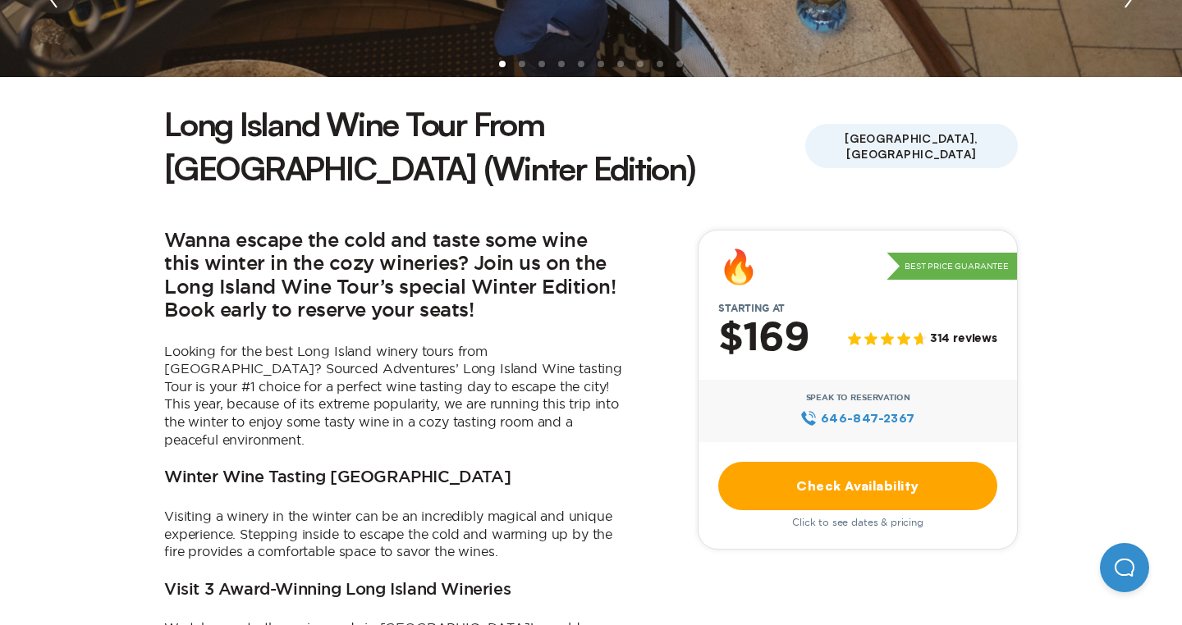
click at [898, 462] on link "Check Availability" at bounding box center [857, 486] width 279 height 48
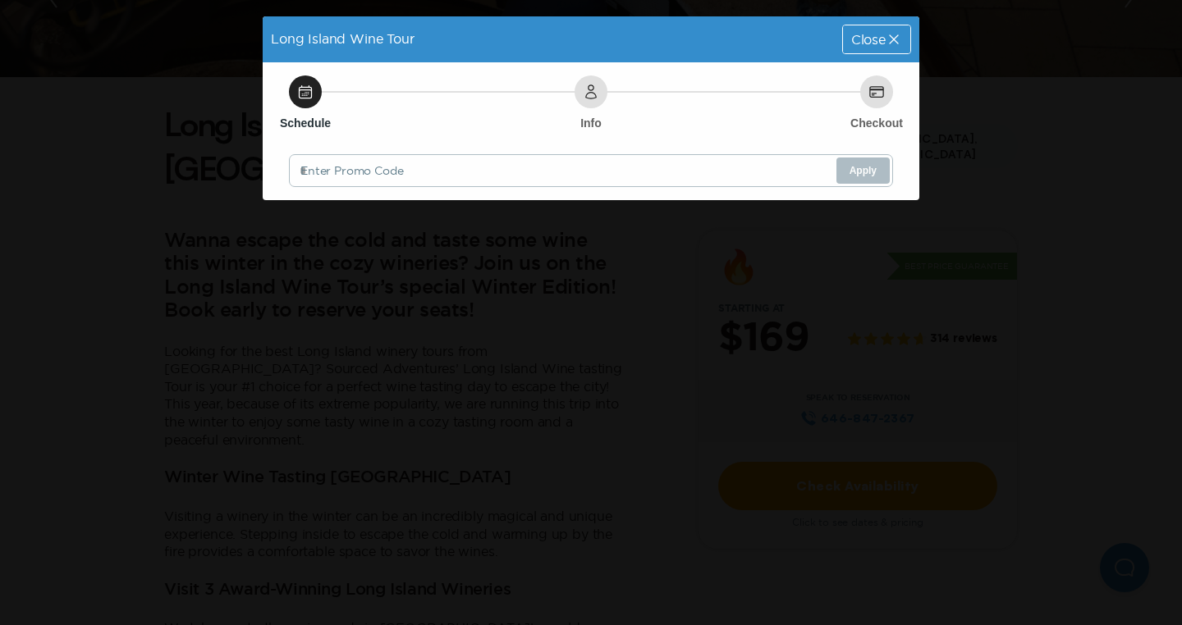
scroll to position [0, 0]
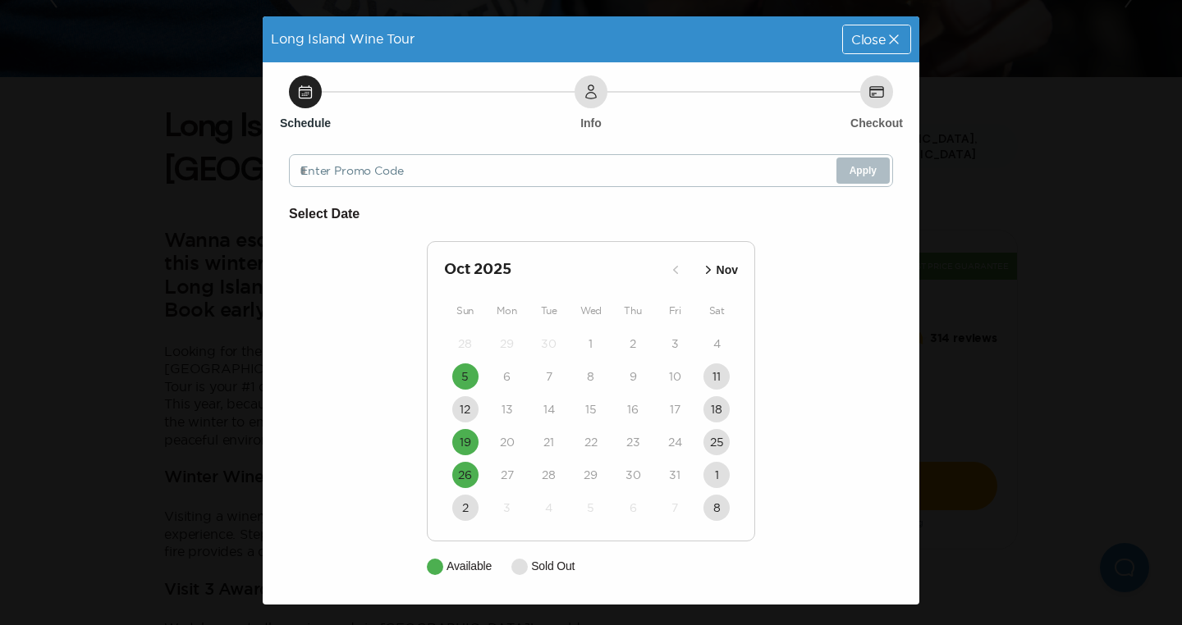
click at [728, 266] on p "Nov" at bounding box center [726, 270] width 21 height 17
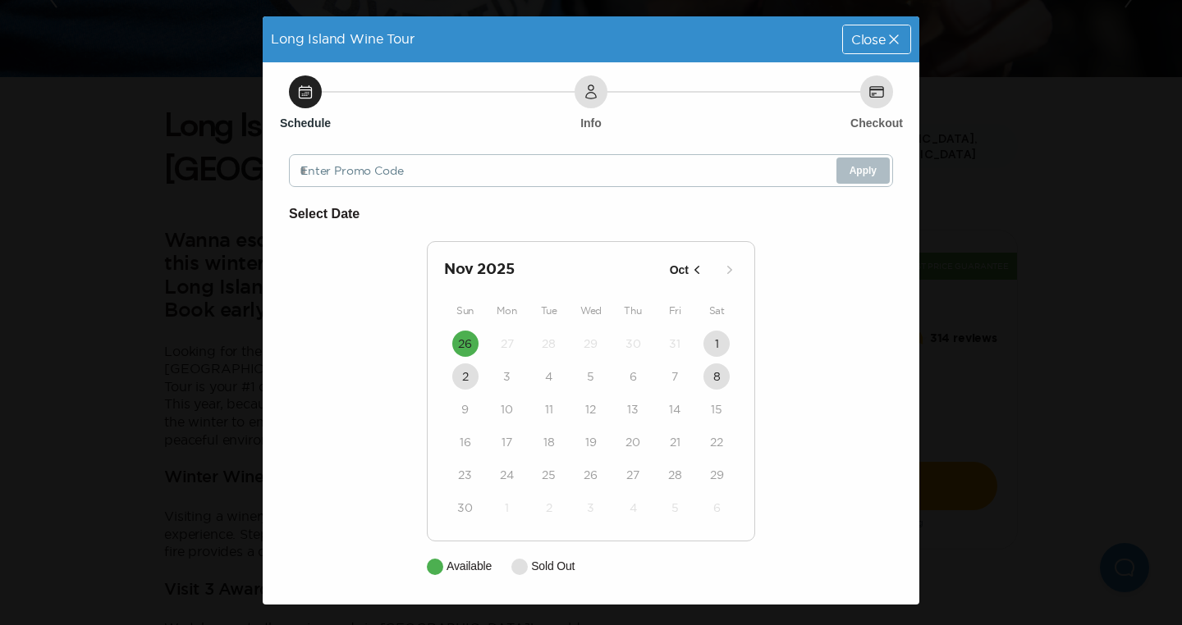
click at [728, 266] on icon "button" at bounding box center [729, 270] width 16 height 16
click at [871, 39] on span "Close" at bounding box center [868, 39] width 34 height 13
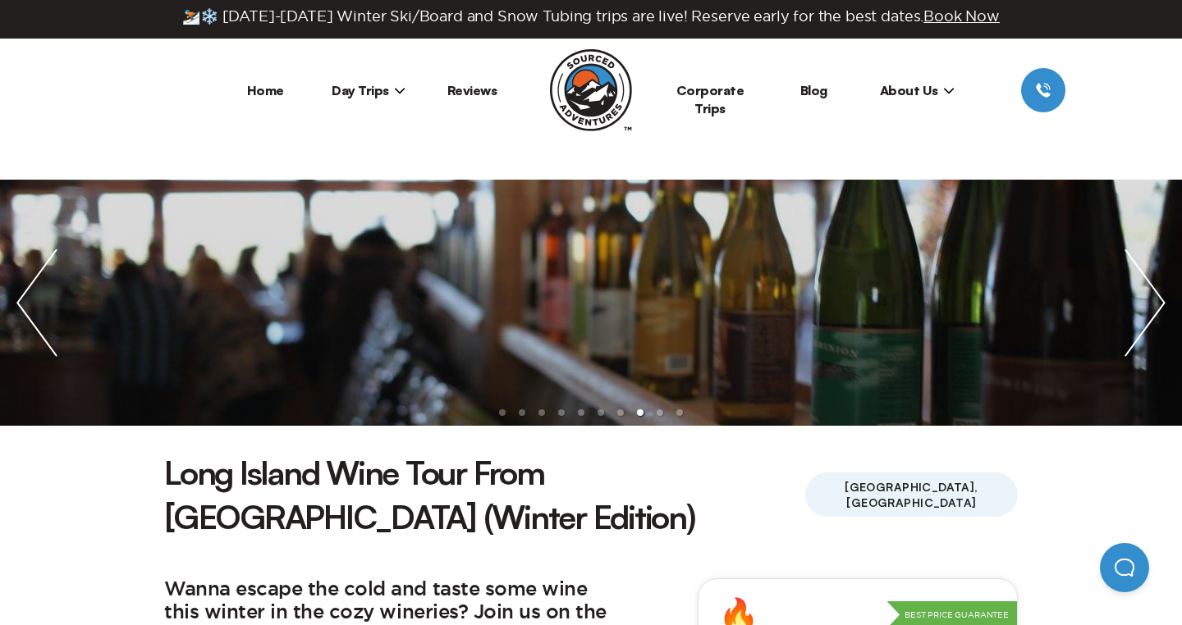
scroll to position [5, 0]
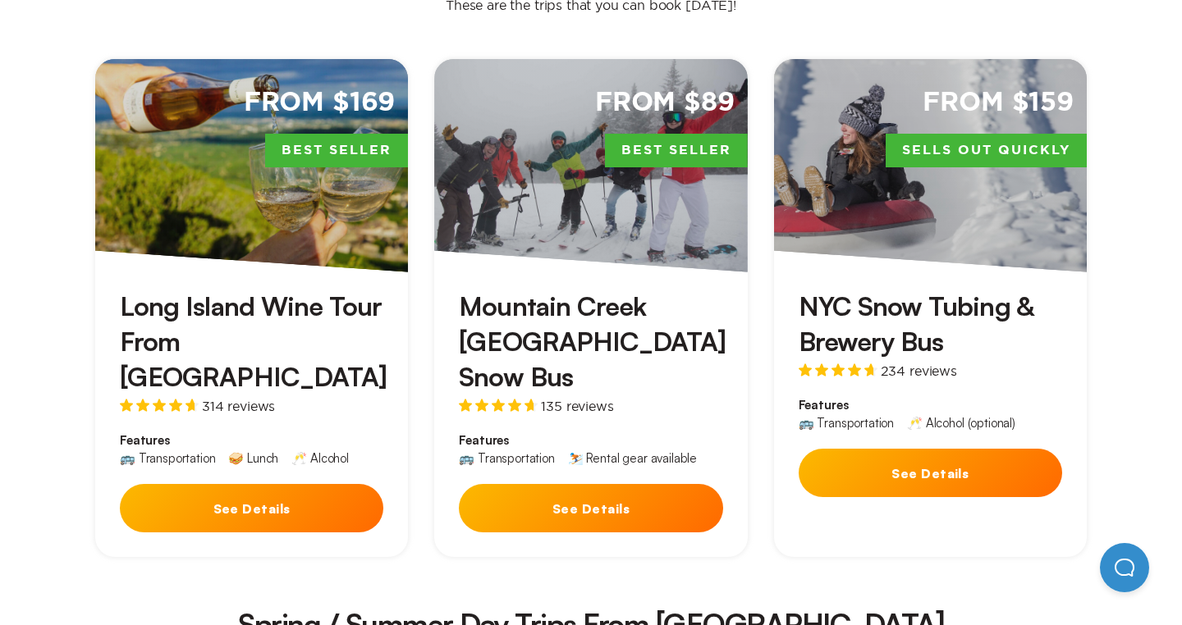
scroll to position [545, 0]
